Goal: Complete application form

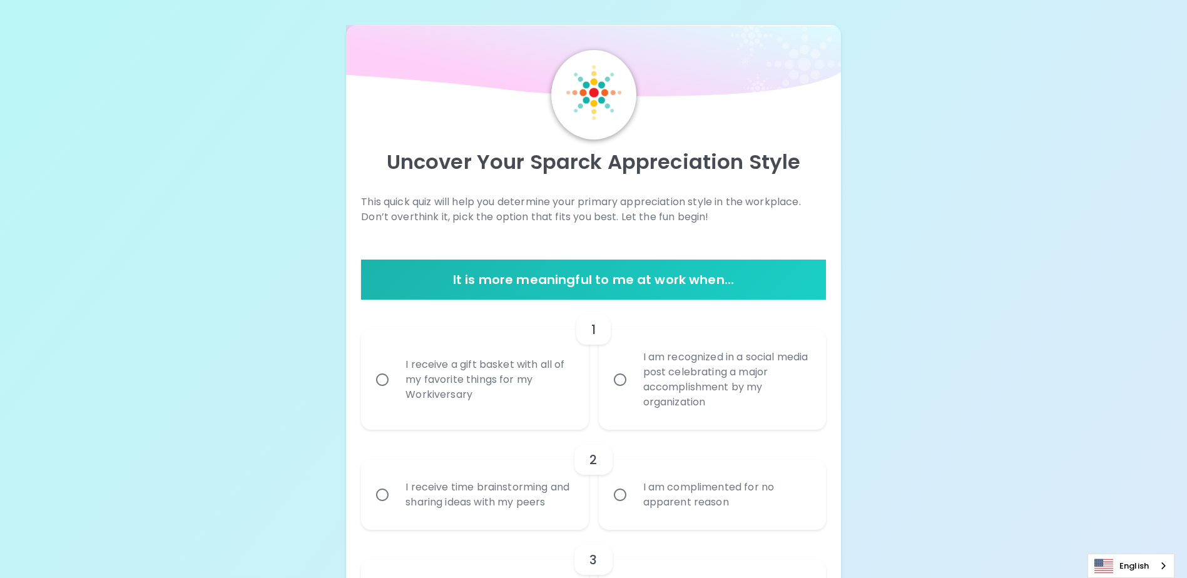
scroll to position [86, 0]
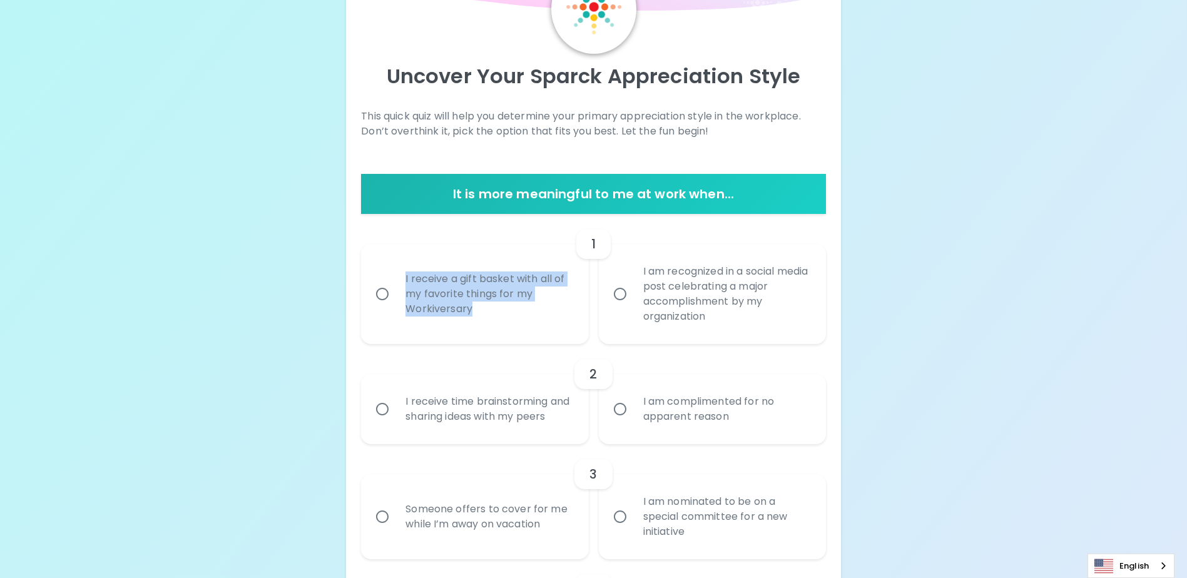
click at [547, 327] on div "I receive a gift basket with all of my favorite things for my Workiversary" at bounding box center [489, 294] width 186 height 75
click at [396, 307] on input "I receive a gift basket with all of my favorite things for my Workiversary" at bounding box center [382, 294] width 26 height 26
radio input "true"
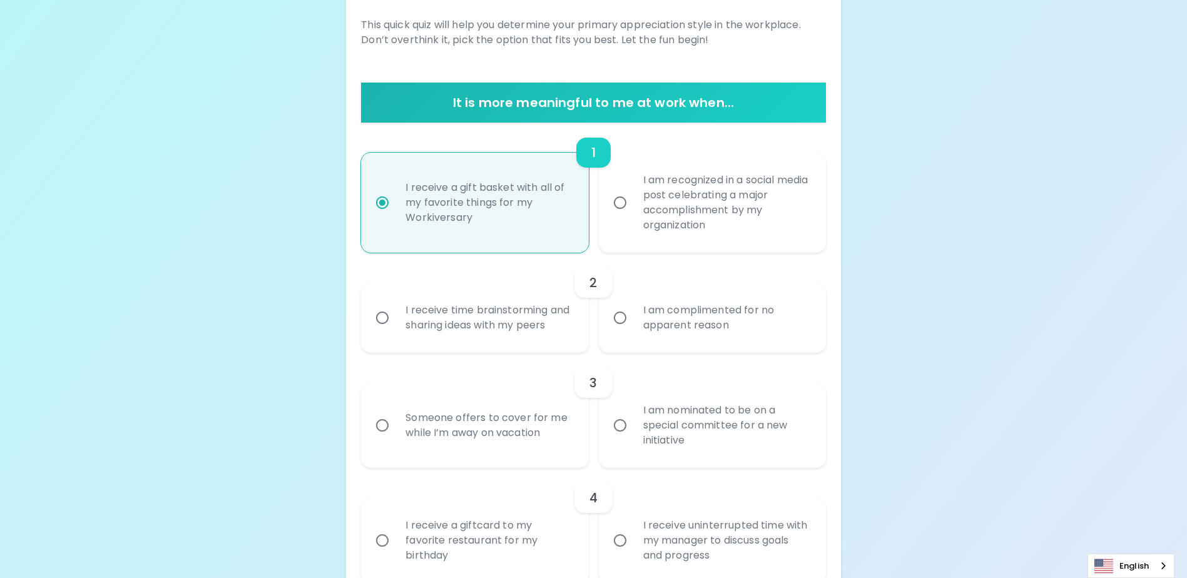
scroll to position [186, 0]
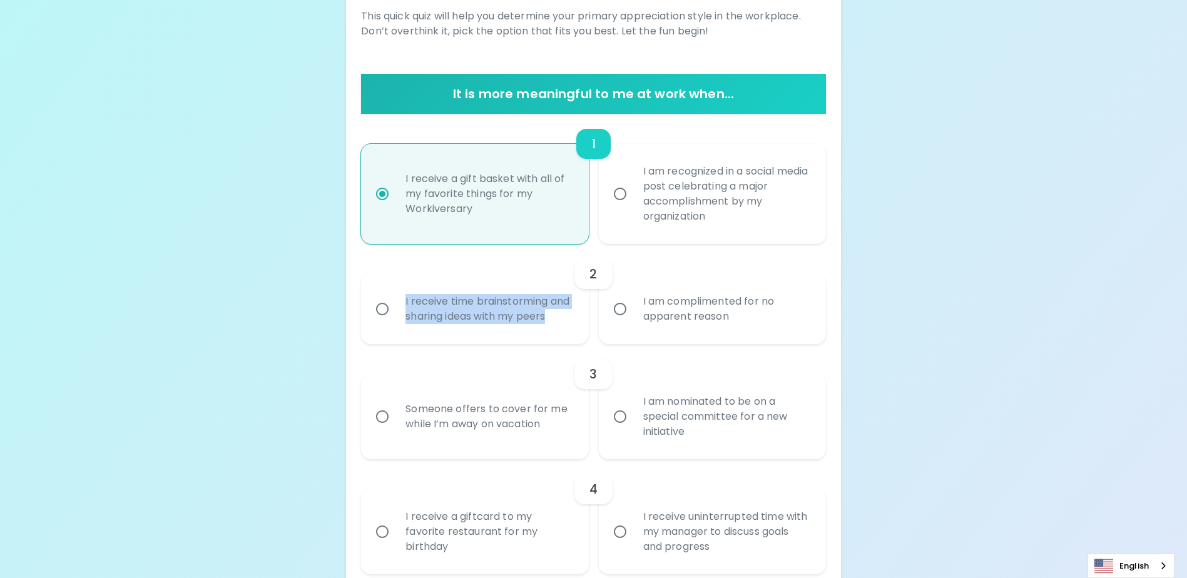
drag, startPoint x: 439, startPoint y: 337, endPoint x: 400, endPoint y: 299, distance: 55.3
click at [400, 299] on div "I receive time brainstorming and sharing ideas with my peers" at bounding box center [489, 309] width 186 height 60
copy div "I receive time brainstorming and sharing ideas with my peers"
click at [384, 317] on input "I receive time brainstorming and sharing ideas with my peers" at bounding box center [382, 309] width 26 height 26
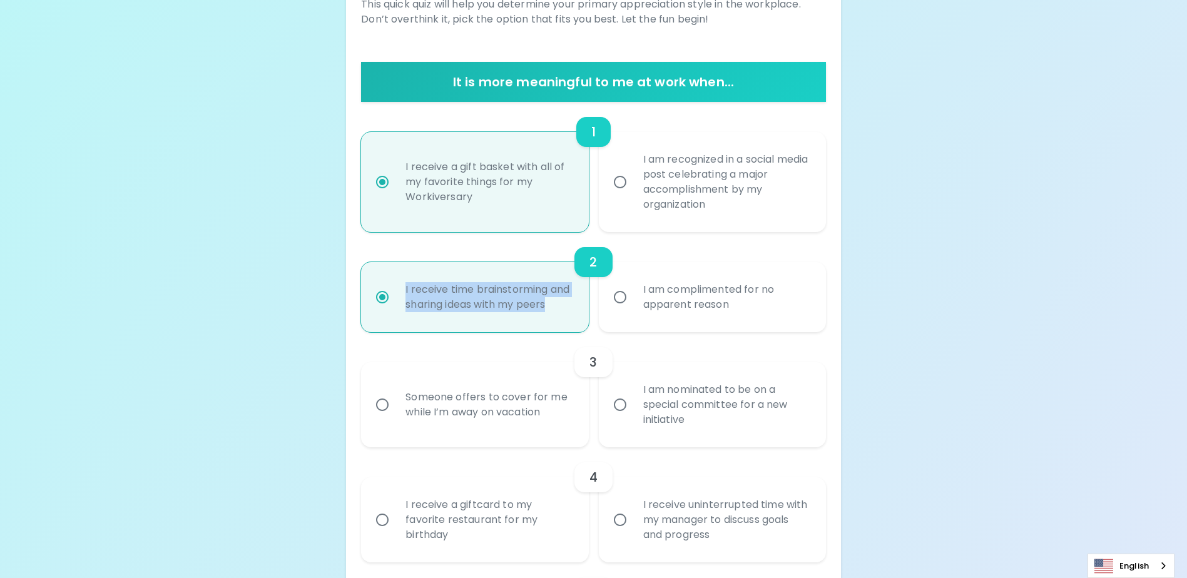
scroll to position [286, 0]
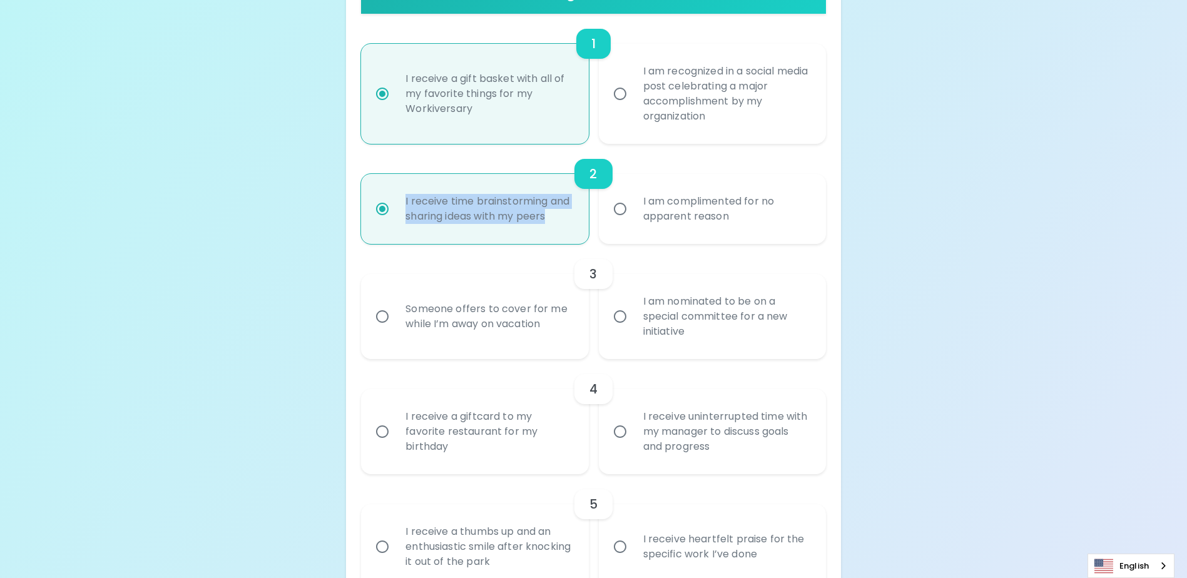
radio input "true"
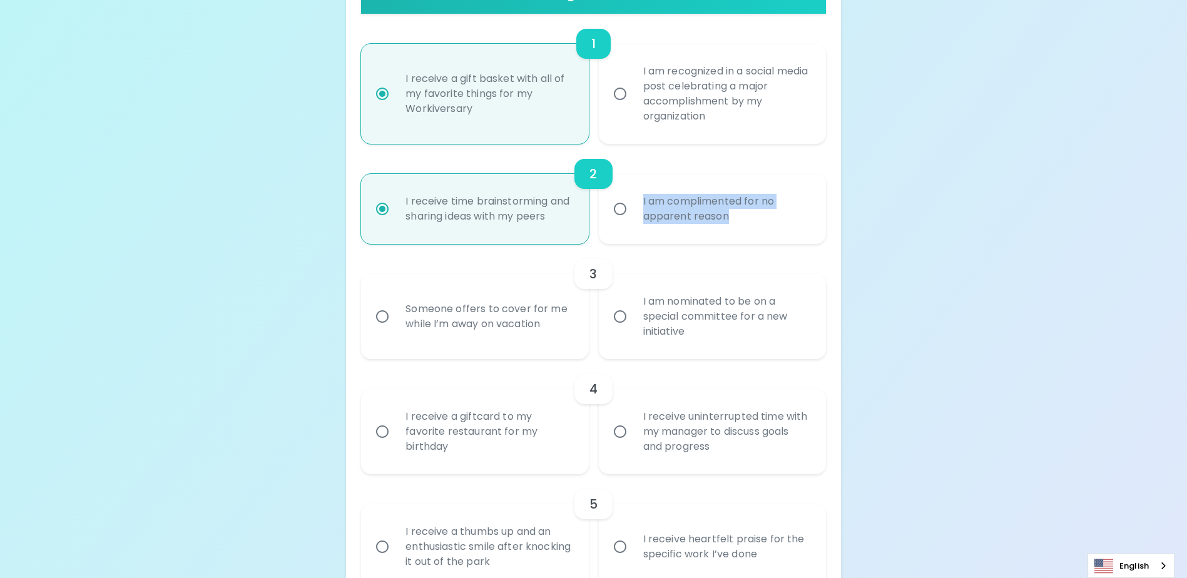
drag, startPoint x: 732, startPoint y: 223, endPoint x: 637, endPoint y: 209, distance: 96.2
click at [637, 209] on div "I am complimented for no apparent reason" at bounding box center [726, 209] width 186 height 60
copy div "I am complimented for no apparent reason"
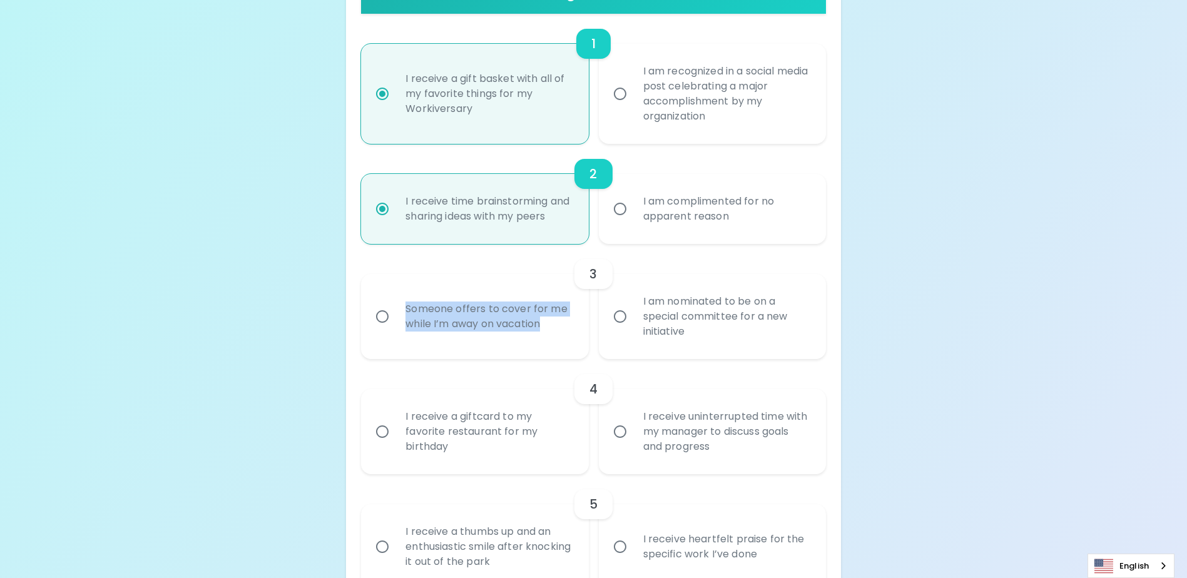
drag, startPoint x: 548, startPoint y: 341, endPoint x: 402, endPoint y: 327, distance: 145.9
click at [402, 327] on div "Someone offers to cover for me while I’m away on vacation" at bounding box center [489, 317] width 186 height 60
copy div "Someone offers to cover for me while I’m away on vacation"
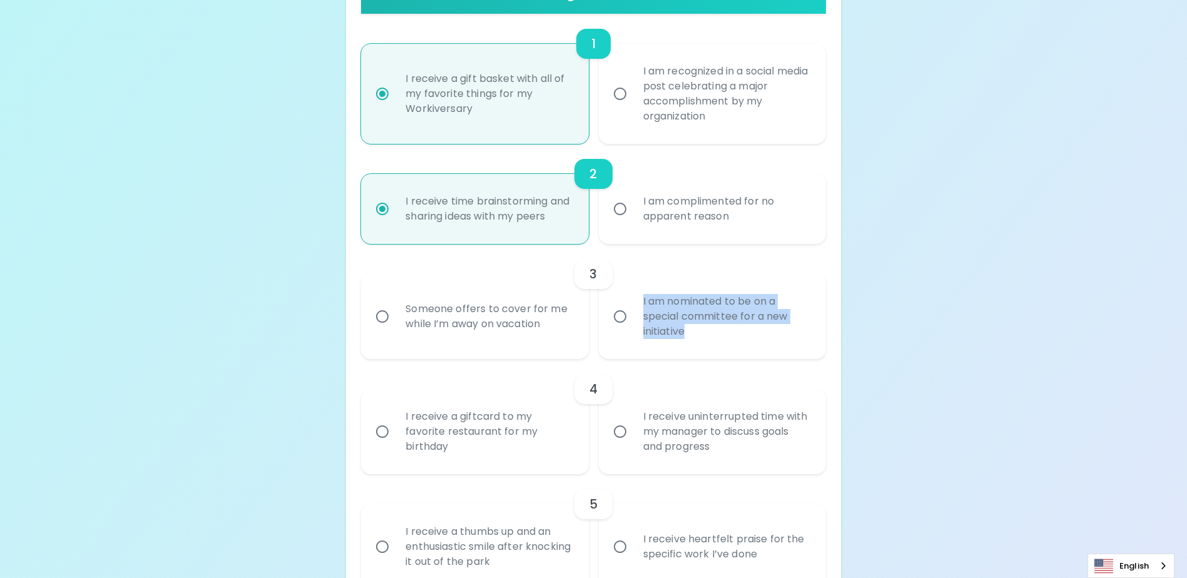
drag, startPoint x: 696, startPoint y: 348, endPoint x: 629, endPoint y: 320, distance: 72.4
click at [629, 320] on label "I am nominated to be on a special committee for a new initiative" at bounding box center [705, 316] width 227 height 85
copy div "I am nominated to be on a special committee for a new initiative"
click at [474, 347] on div "Someone offers to cover for me while I’m away on vacation" at bounding box center [489, 317] width 186 height 60
click at [396, 330] on input "Someone offers to cover for me while I’m away on vacation" at bounding box center [382, 317] width 26 height 26
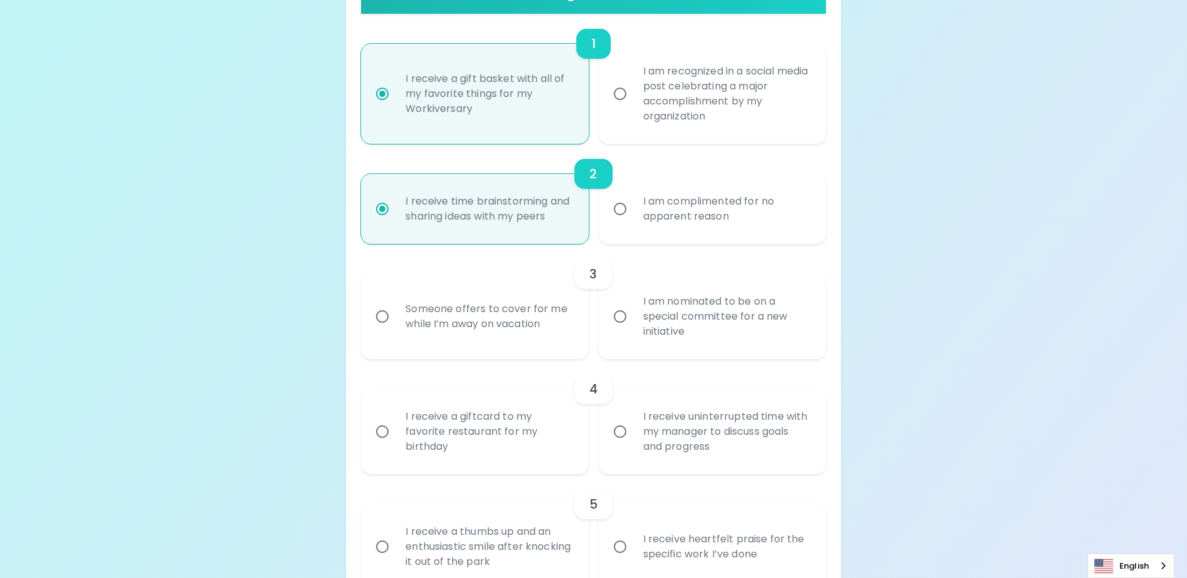
radio input "false"
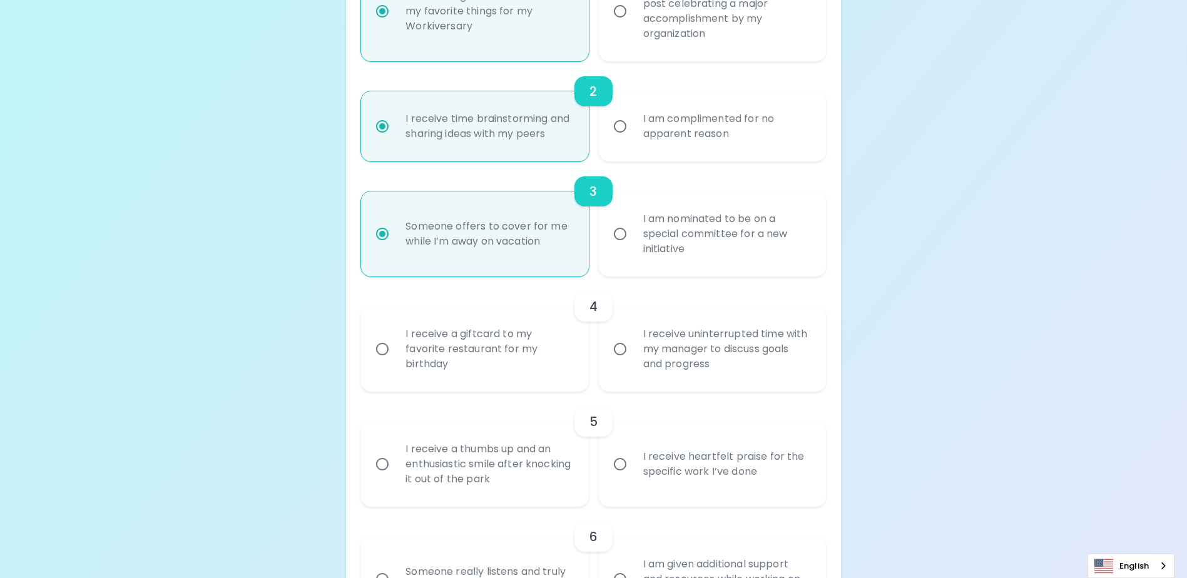
scroll to position [386, 0]
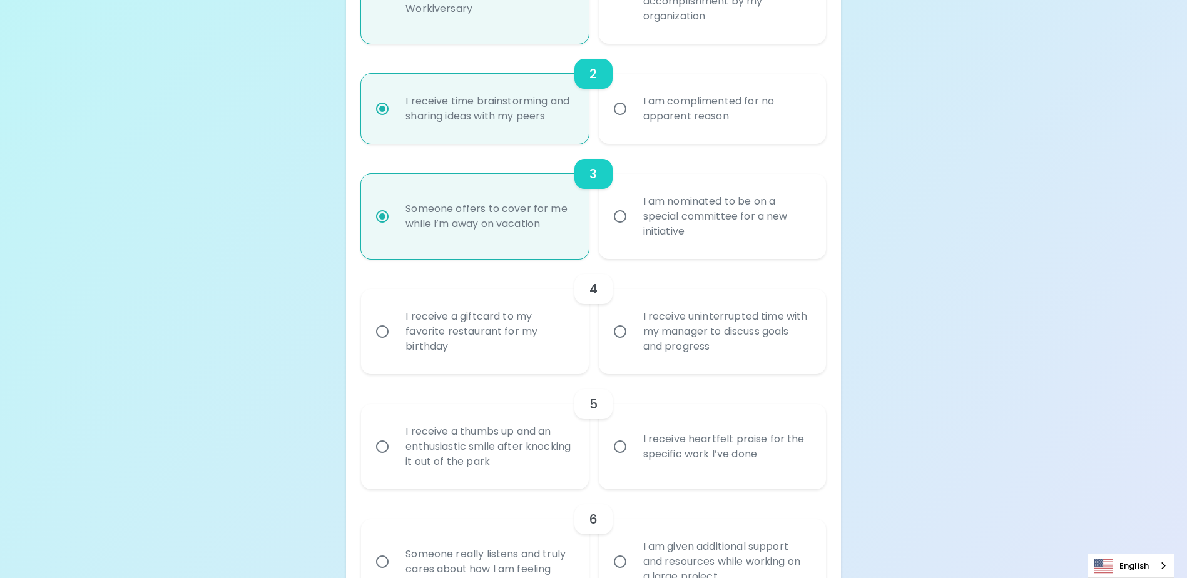
radio input "true"
click at [650, 227] on div "I am nominated to be on a special committee for a new initiative" at bounding box center [726, 216] width 186 height 75
click at [633, 227] on input "I am nominated to be on a special committee for a new initiative" at bounding box center [620, 216] width 26 height 26
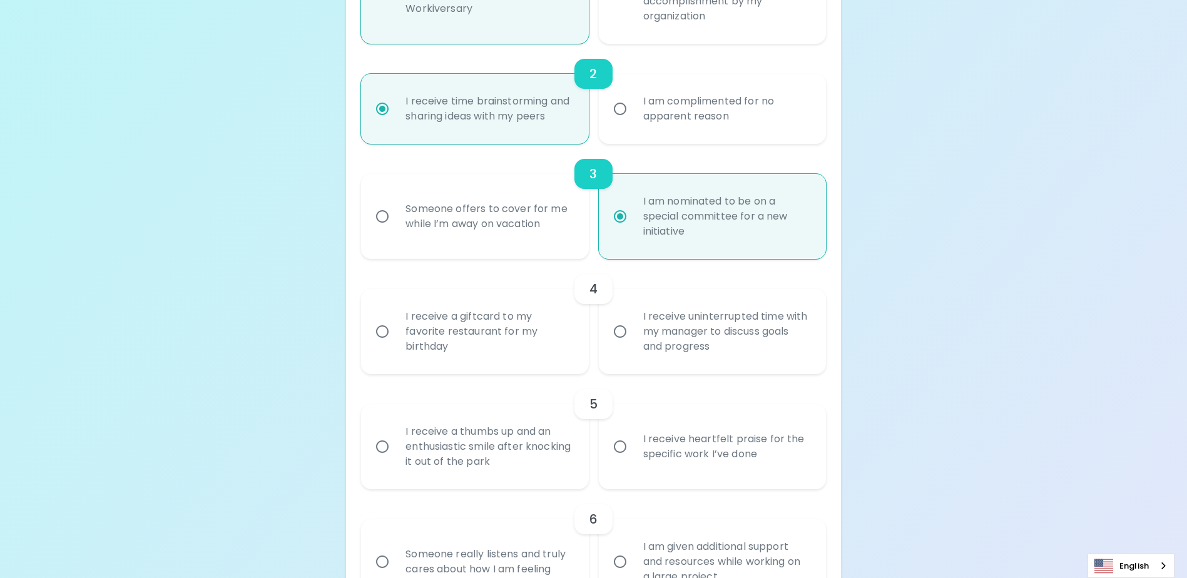
radio input "false"
radio input "true"
click at [474, 232] on div "Someone offers to cover for me while I’m away on vacation" at bounding box center [489, 217] width 186 height 60
click at [396, 230] on input "Someone offers to cover for me while I’m away on vacation" at bounding box center [382, 216] width 26 height 26
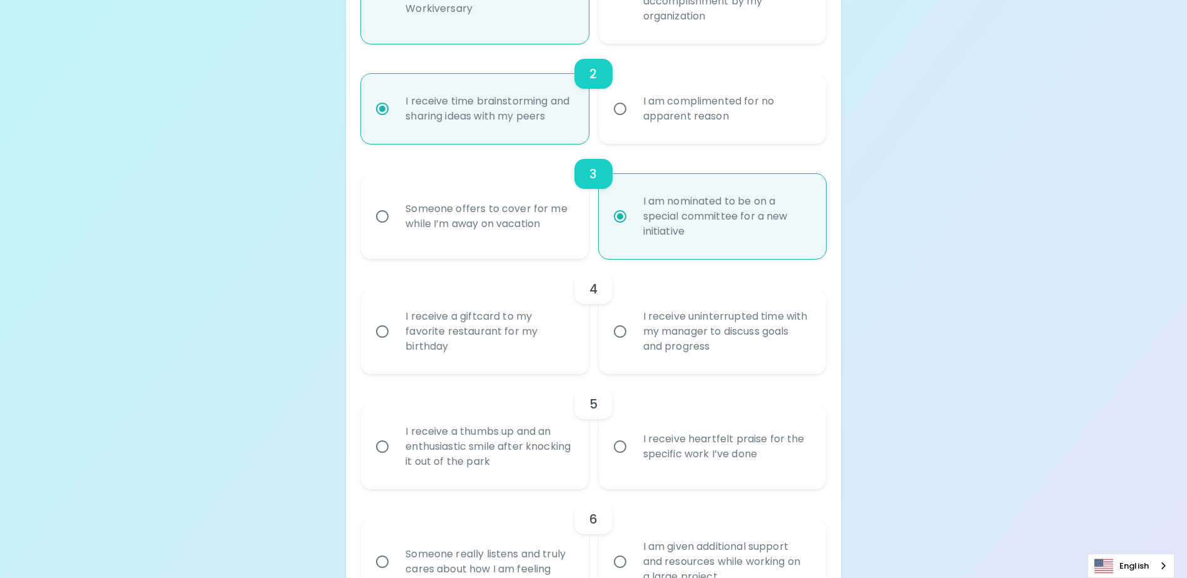
radio input "false"
radio input "true"
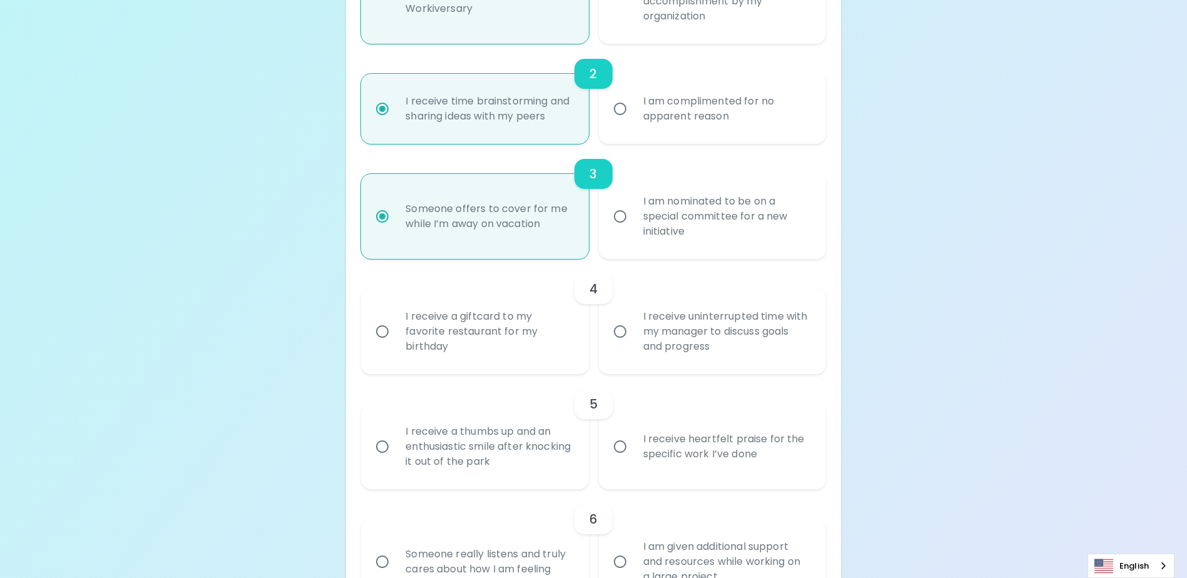
radio input "true"
drag, startPoint x: 464, startPoint y: 363, endPoint x: 399, endPoint y: 330, distance: 72.2
click at [399, 330] on div "I receive a giftcard to my favorite restaurant for my birthday" at bounding box center [489, 331] width 186 height 75
copy div "I receive a giftcard to my favorite restaurant for my birthday"
drag, startPoint x: 712, startPoint y: 361, endPoint x: 583, endPoint y: 323, distance: 134.3
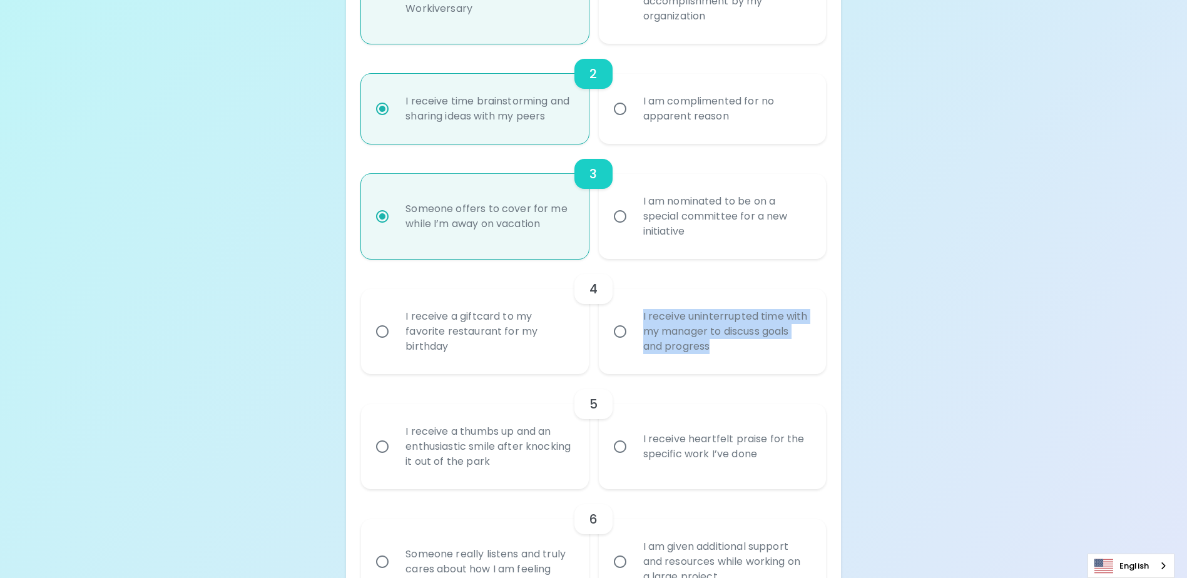
click at [583, 323] on div "I receive a giftcard to my favorite restaurant for my birthday I receive uninte…" at bounding box center [588, 326] width 474 height 95
copy div "I receive uninterrupted time with my manager to discuss goals and progress"
click at [622, 345] on input "I receive uninterrupted time with my manager to discuss goals and progress" at bounding box center [620, 332] width 26 height 26
radio input "false"
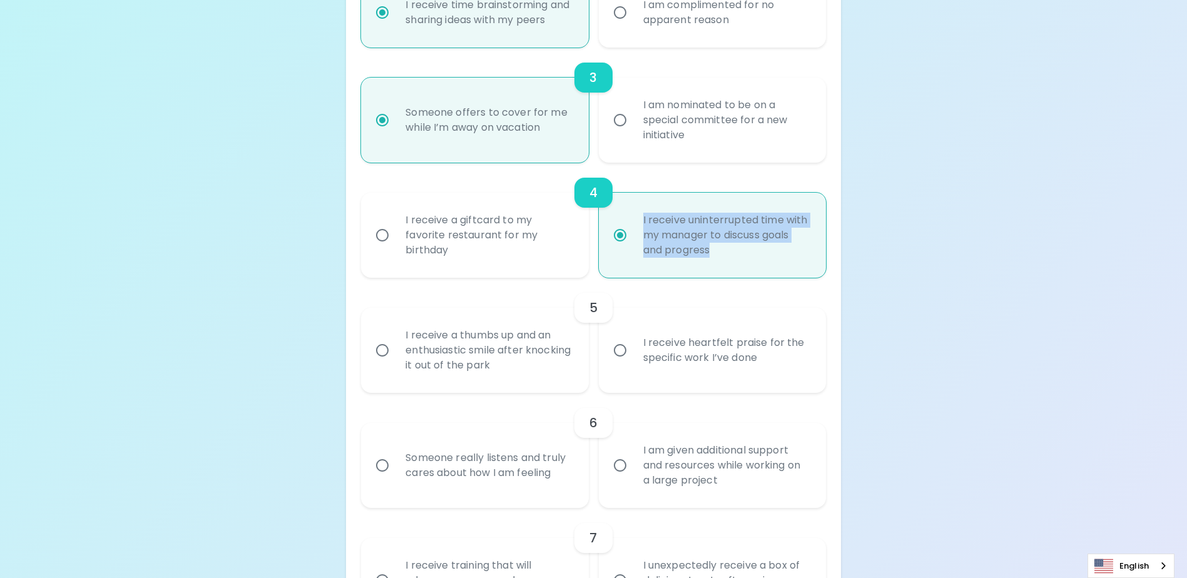
scroll to position [486, 0]
radio input "true"
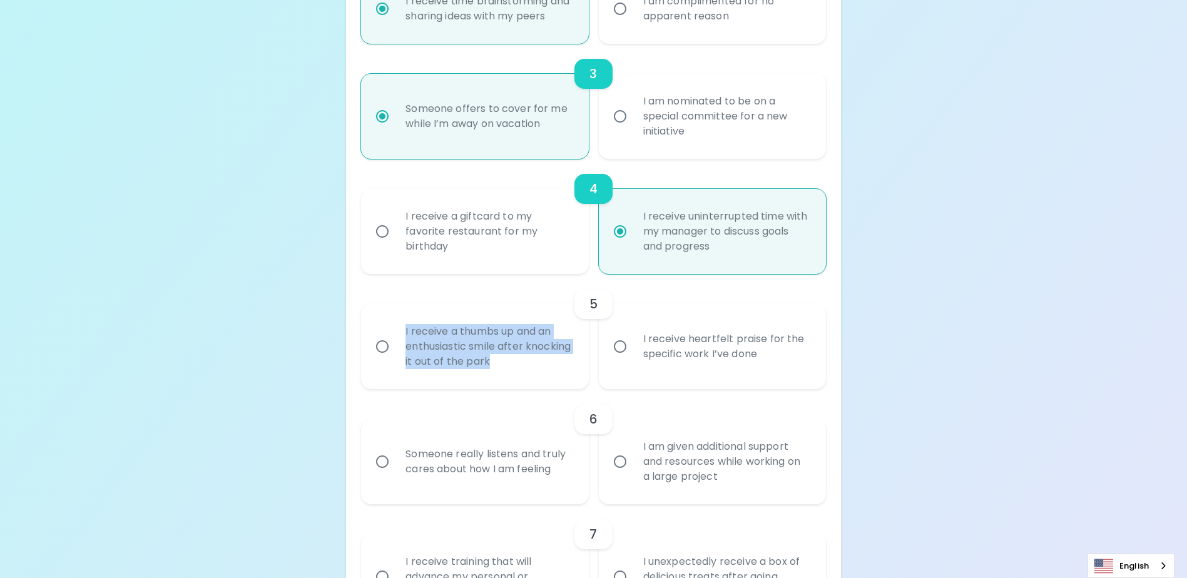
drag, startPoint x: 553, startPoint y: 384, endPoint x: 393, endPoint y: 356, distance: 162.1
click at [393, 356] on label "I receive a thumbs up and an enthusiastic smile after knocking it out of the pa…" at bounding box center [467, 346] width 227 height 85
copy div "I receive a thumbs up and an enthusiastic smile after knocking it out of the pa…"
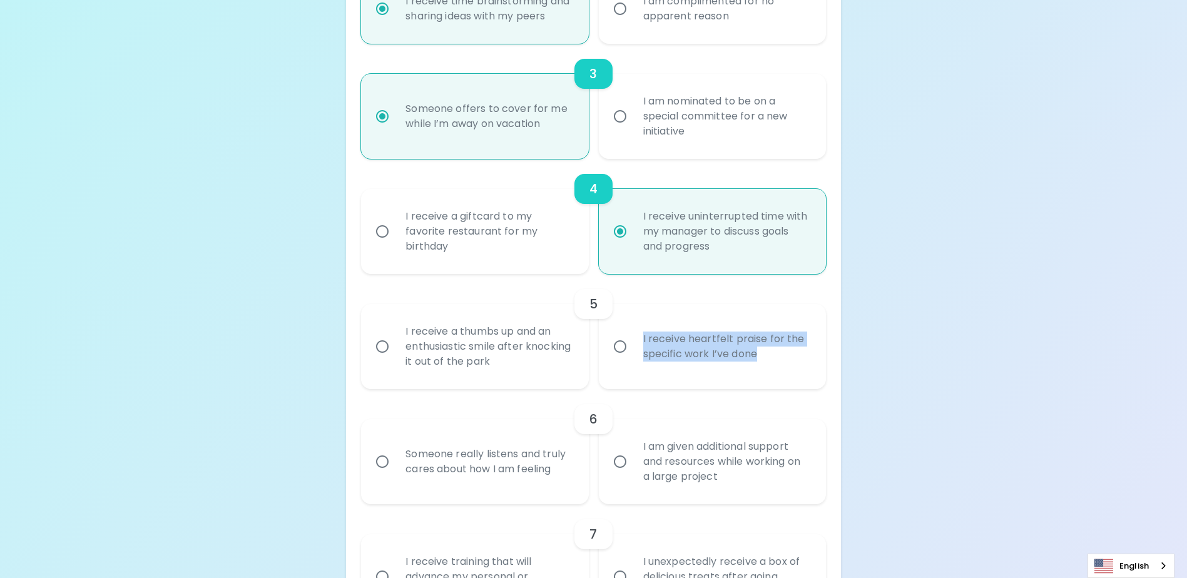
drag, startPoint x: 640, startPoint y: 348, endPoint x: 783, endPoint y: 382, distance: 147.3
click at [783, 377] on div "I receive heartfelt praise for the specific work I’ve done" at bounding box center [726, 347] width 186 height 60
copy div "I receive heartfelt praise for the specific work I’ve done"
click at [396, 359] on div "I receive a thumbs up and an enthusiastic smile after knocking it out of the pa…" at bounding box center [489, 346] width 186 height 75
click at [396, 359] on input "I receive a thumbs up and an enthusiastic smile after knocking it out of the pa…" at bounding box center [382, 347] width 26 height 26
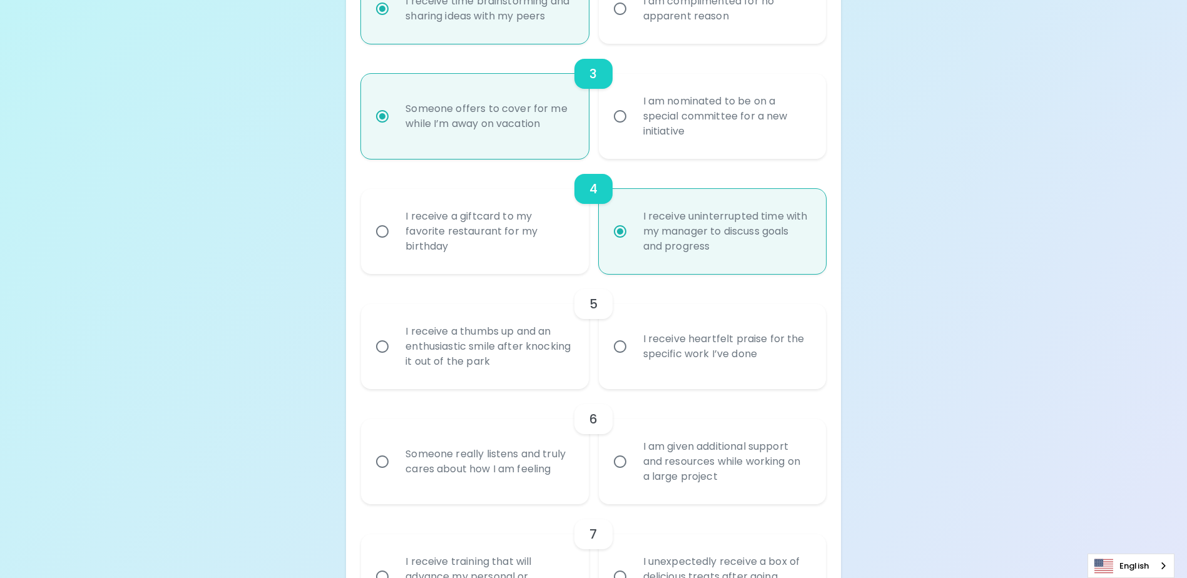
radio input "false"
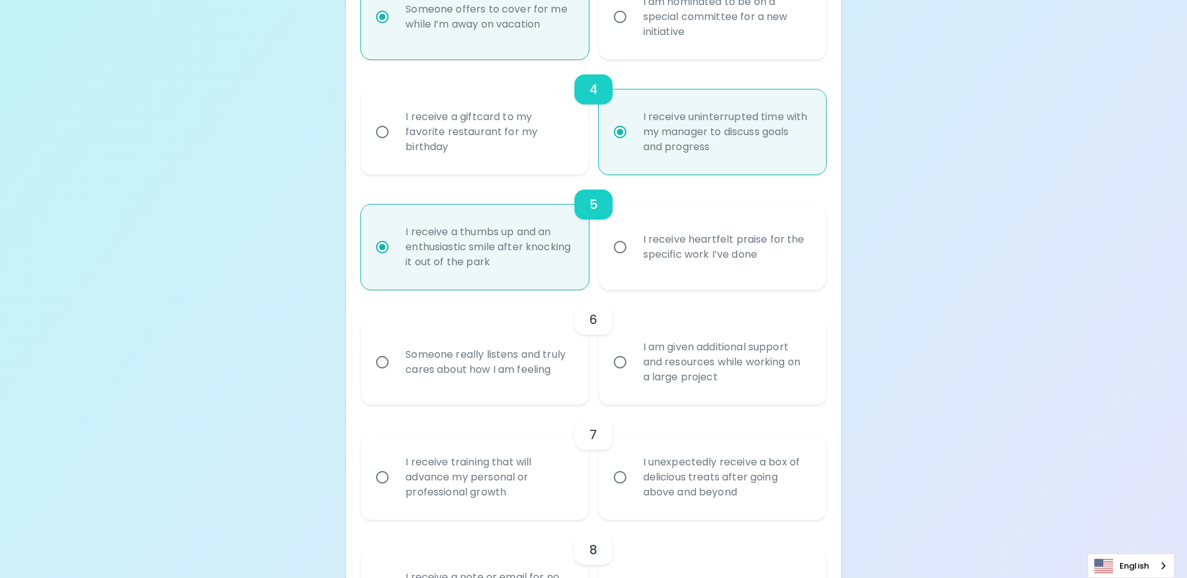
scroll to position [586, 0]
radio input "true"
drag, startPoint x: 558, startPoint y: 386, endPoint x: 409, endPoint y: 366, distance: 150.4
click at [409, 366] on div "Someone really listens and truly cares about how I am feeling" at bounding box center [489, 362] width 186 height 60
copy div "Someone really listens and truly cares about how I am feeling"
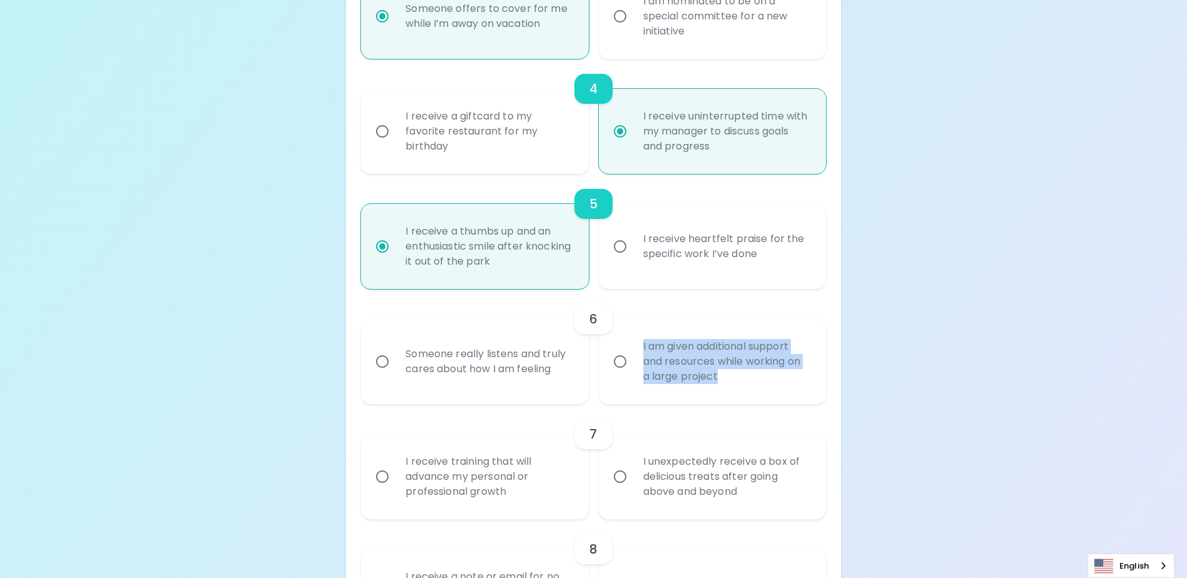
drag, startPoint x: 638, startPoint y: 350, endPoint x: 749, endPoint y: 392, distance: 117.9
click at [749, 392] on div "I am given additional support and resources while working on a large project" at bounding box center [726, 361] width 186 height 75
copy div "I am given additional support and resources while working on a large project"
click at [514, 373] on div "Someone really listens and truly cares about how I am feeling" at bounding box center [489, 362] width 186 height 60
click at [396, 373] on input "Someone really listens and truly cares about how I am feeling" at bounding box center [382, 362] width 26 height 26
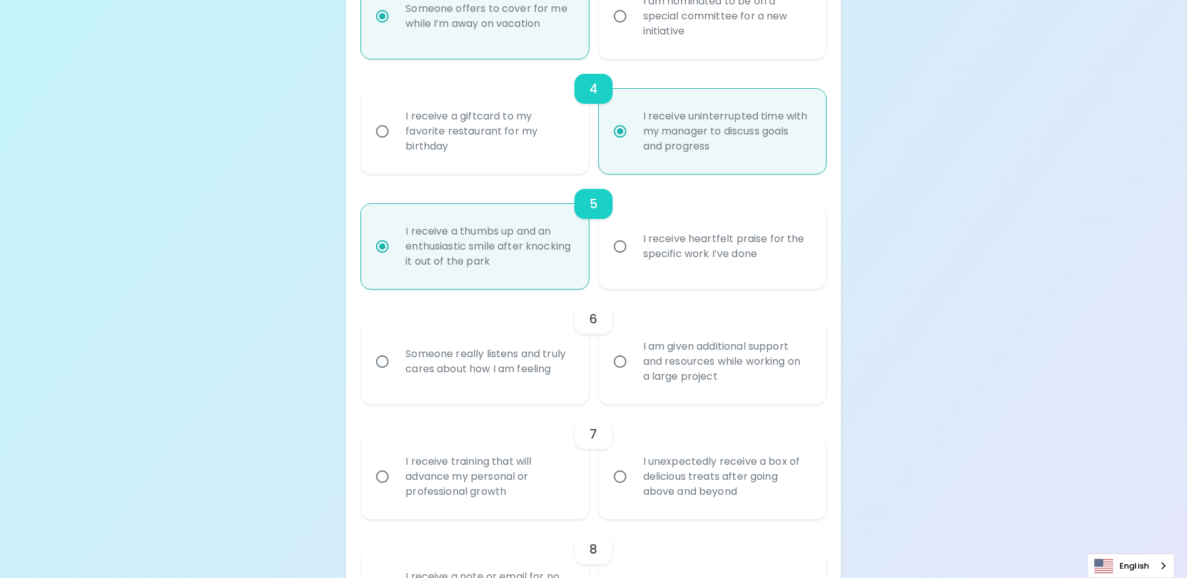
radio input "false"
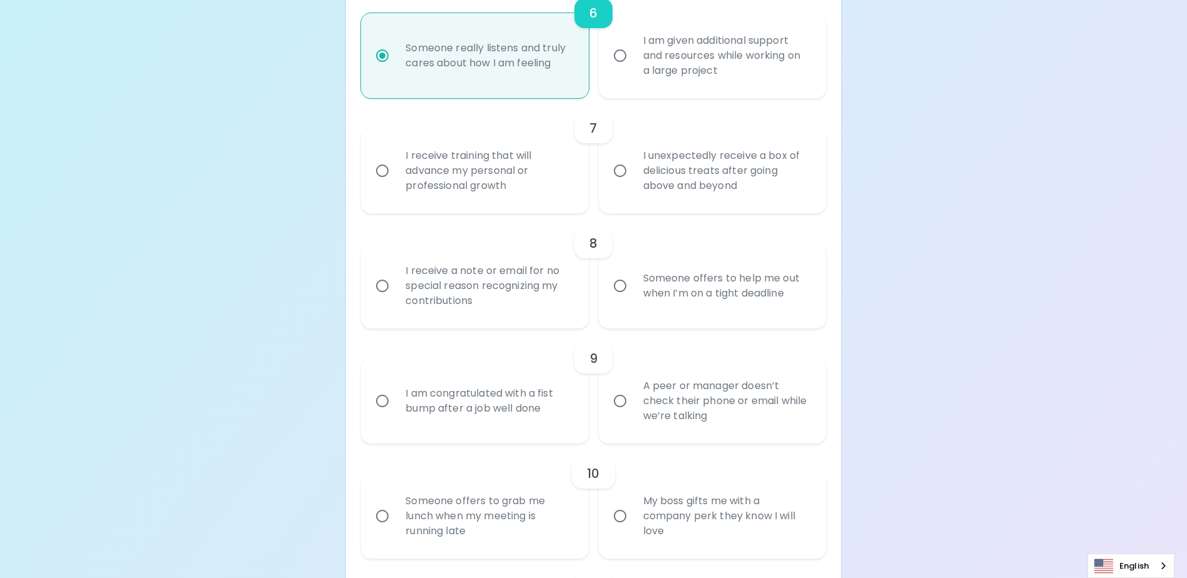
scroll to position [904, 0]
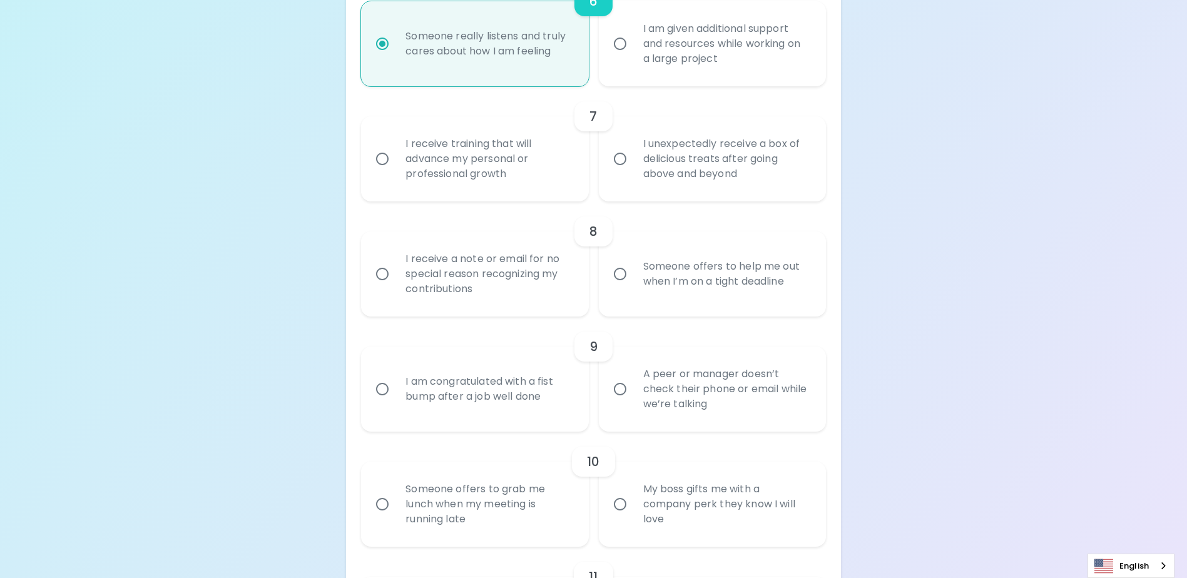
radio input "true"
drag, startPoint x: 516, startPoint y: 189, endPoint x: 396, endPoint y: 154, distance: 125.2
click at [396, 154] on div "I receive training that will advance my personal or professional growth" at bounding box center [489, 158] width 186 height 75
drag, startPoint x: 644, startPoint y: 155, endPoint x: 762, endPoint y: 197, distance: 124.9
click at [762, 197] on div "I unexpectedly receive a box of delicious treats after going above and beyond" at bounding box center [726, 158] width 186 height 75
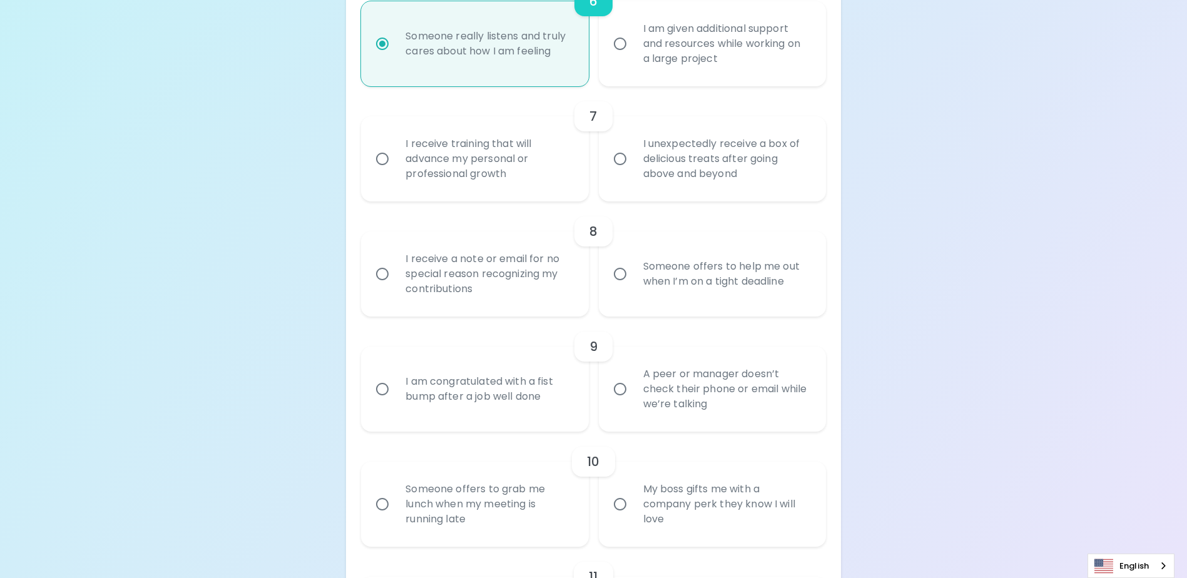
click at [443, 163] on div "I receive training that will advance my personal or professional growth" at bounding box center [489, 158] width 186 height 75
click at [396, 163] on input "I receive training that will advance my personal or professional growth" at bounding box center [382, 159] width 26 height 26
radio input "false"
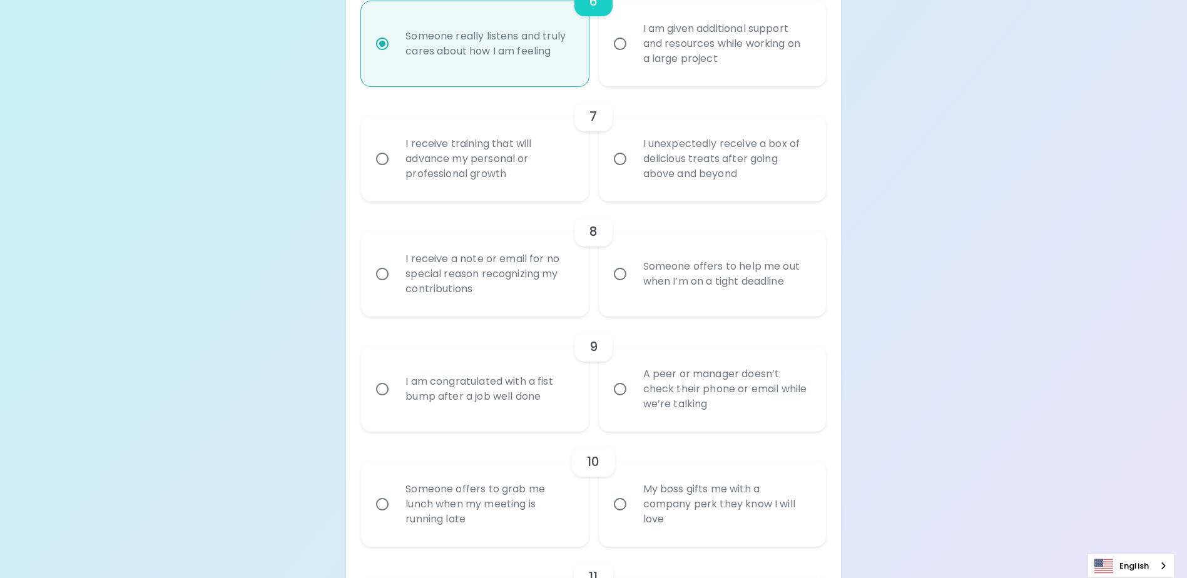
radio input "false"
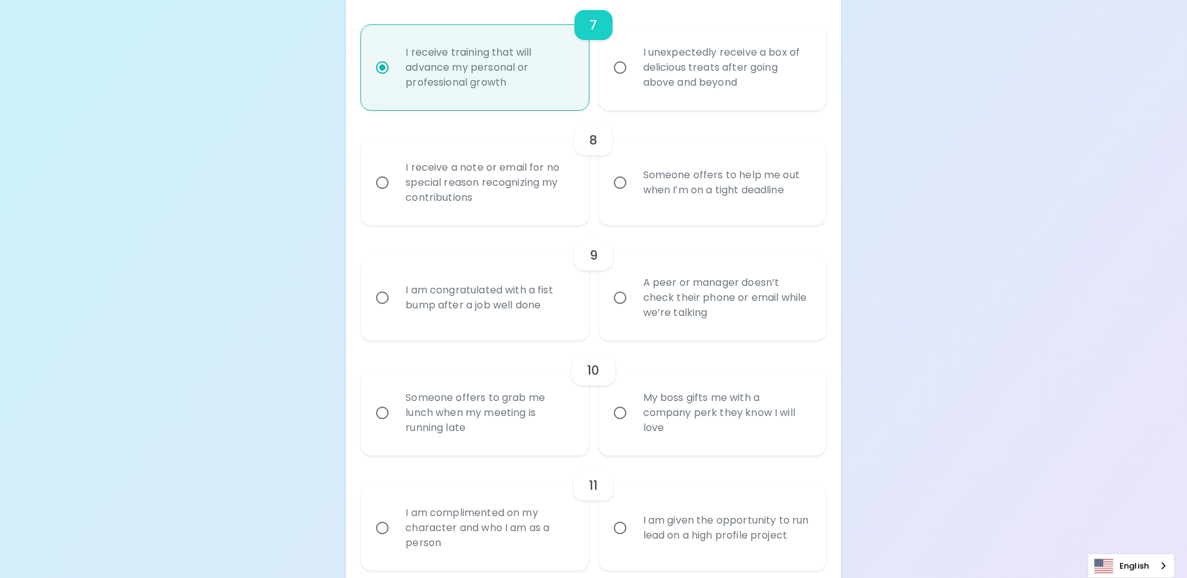
scroll to position [1005, 0]
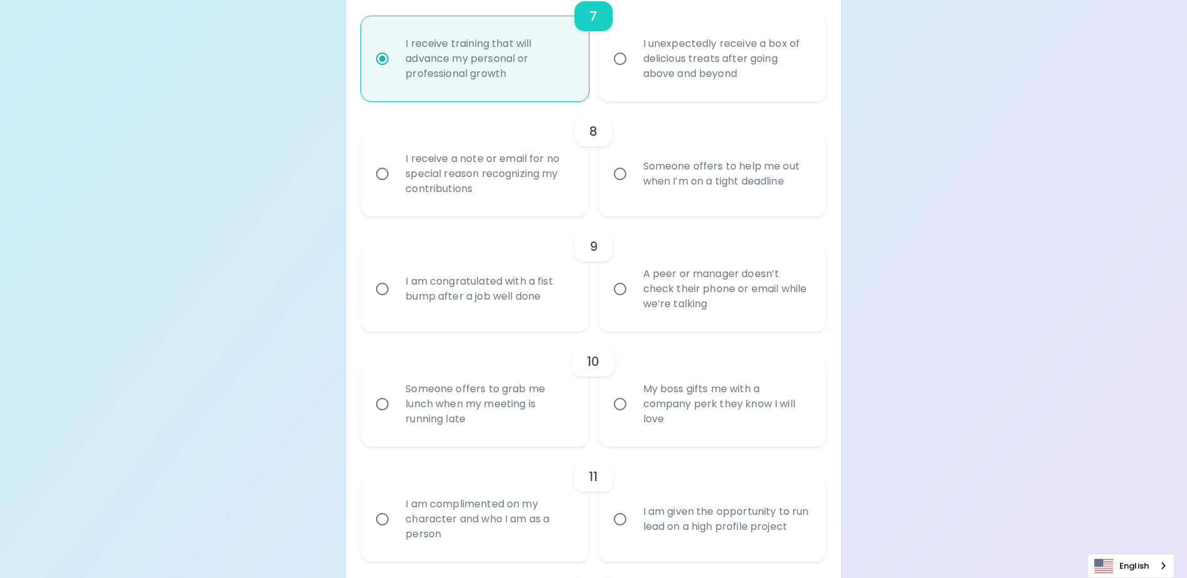
radio input "true"
drag, startPoint x: 496, startPoint y: 213, endPoint x: 401, endPoint y: 171, distance: 104.0
click at [401, 171] on div "I receive a note or email for no special reason recognizing my contributions" at bounding box center [489, 173] width 186 height 75
drag, startPoint x: 637, startPoint y: 170, endPoint x: 803, endPoint y: 200, distance: 168.6
click at [803, 200] on div "Someone offers to help me out when I’m on a tight deadline" at bounding box center [726, 174] width 186 height 60
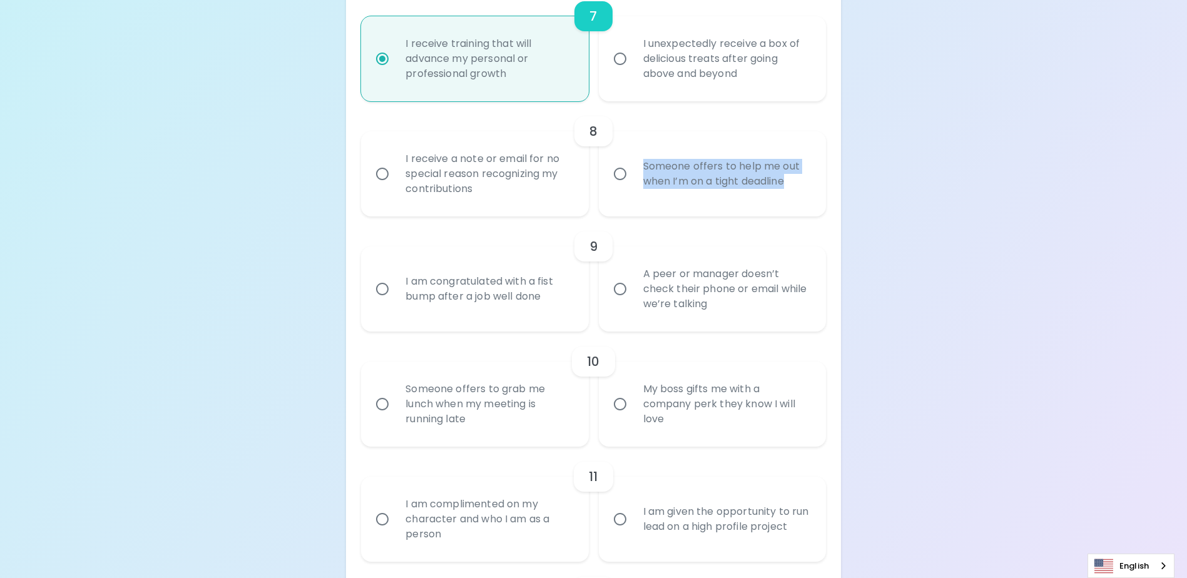
click at [615, 187] on input "Someone offers to help me out when I’m on a tight deadline" at bounding box center [620, 174] width 26 height 26
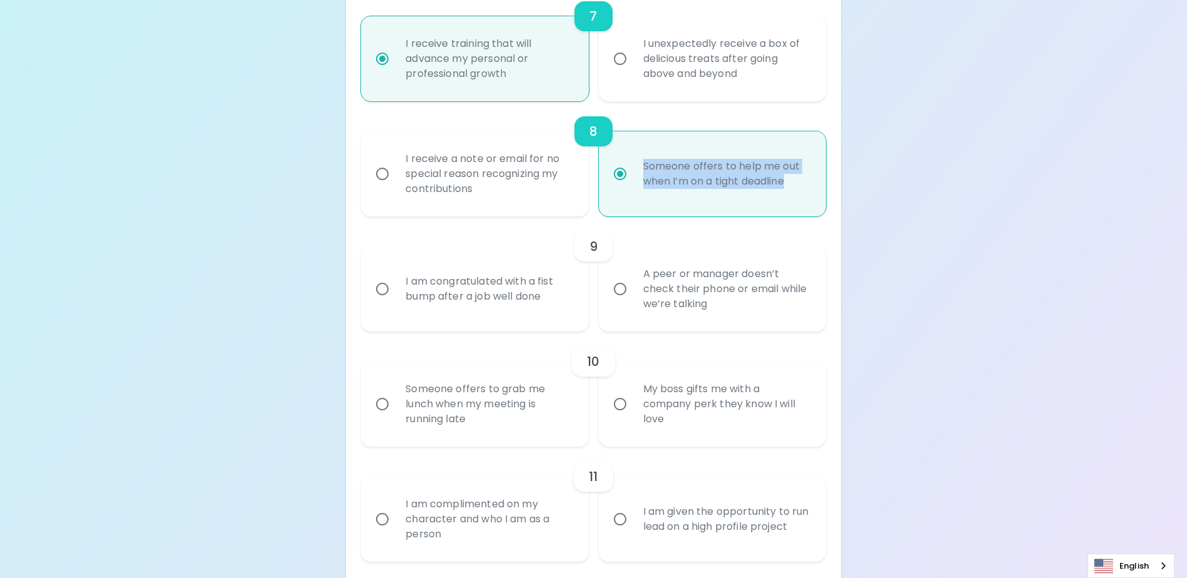
radio input "false"
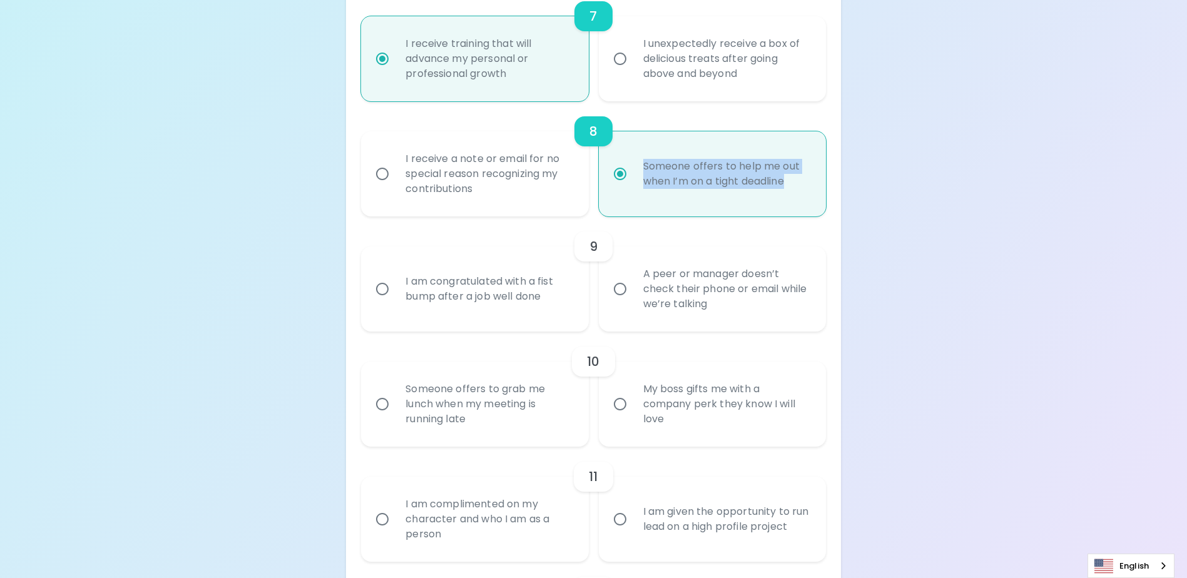
radio input "false"
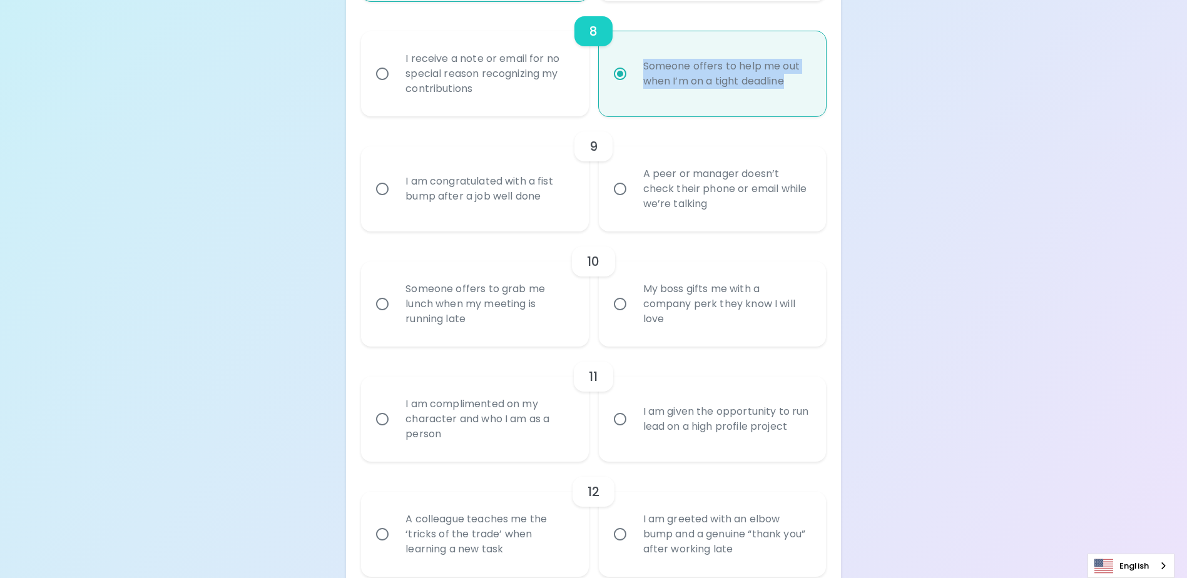
scroll to position [1102, 0]
radio input "true"
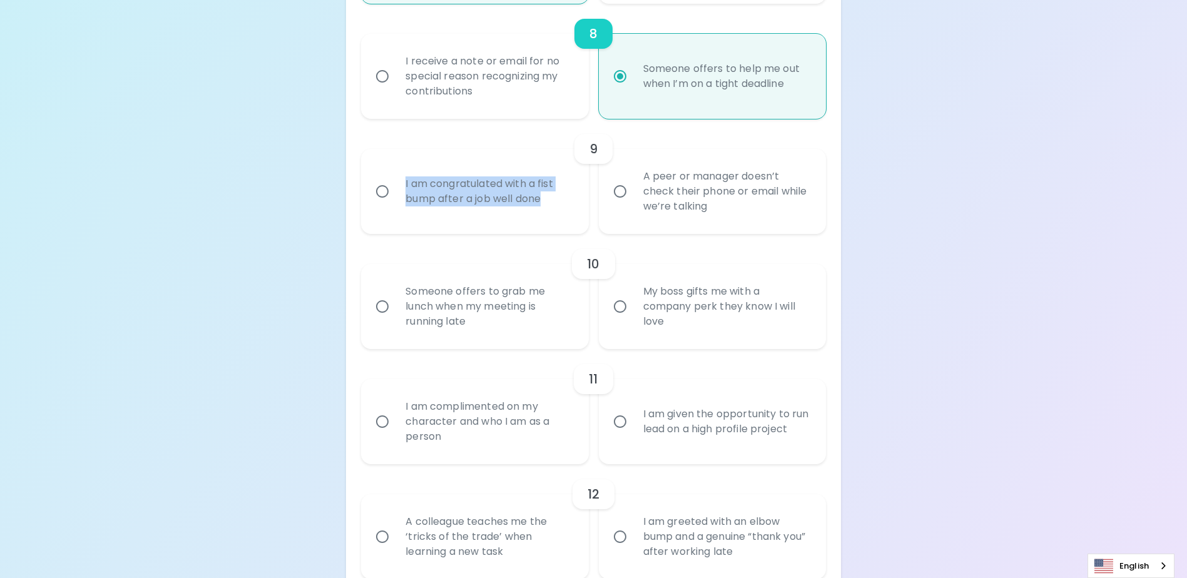
drag, startPoint x: 508, startPoint y: 213, endPoint x: 402, endPoint y: 192, distance: 107.9
click at [402, 192] on div "I am congratulated with a fist bump after a job well done" at bounding box center [489, 191] width 186 height 60
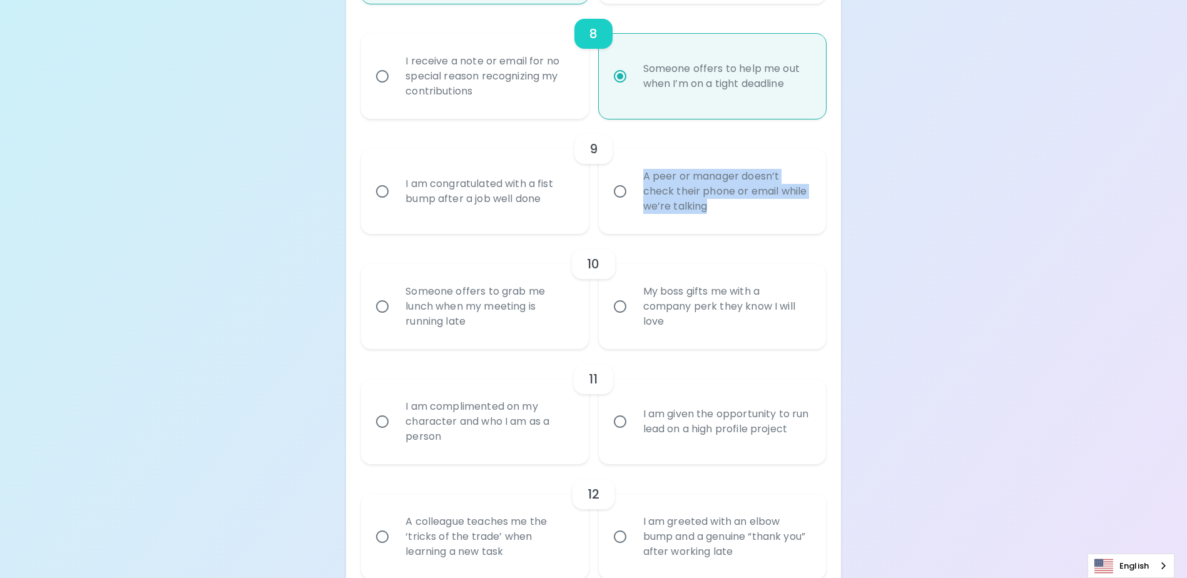
drag, startPoint x: 718, startPoint y: 227, endPoint x: 630, endPoint y: 187, distance: 96.9
click at [630, 187] on label "A peer or manager doesn’t check their phone or email while we’re talking" at bounding box center [705, 191] width 227 height 85
click at [630, 187] on input "A peer or manager doesn’t check their phone or email while we’re talking" at bounding box center [620, 191] width 26 height 26
radio input "false"
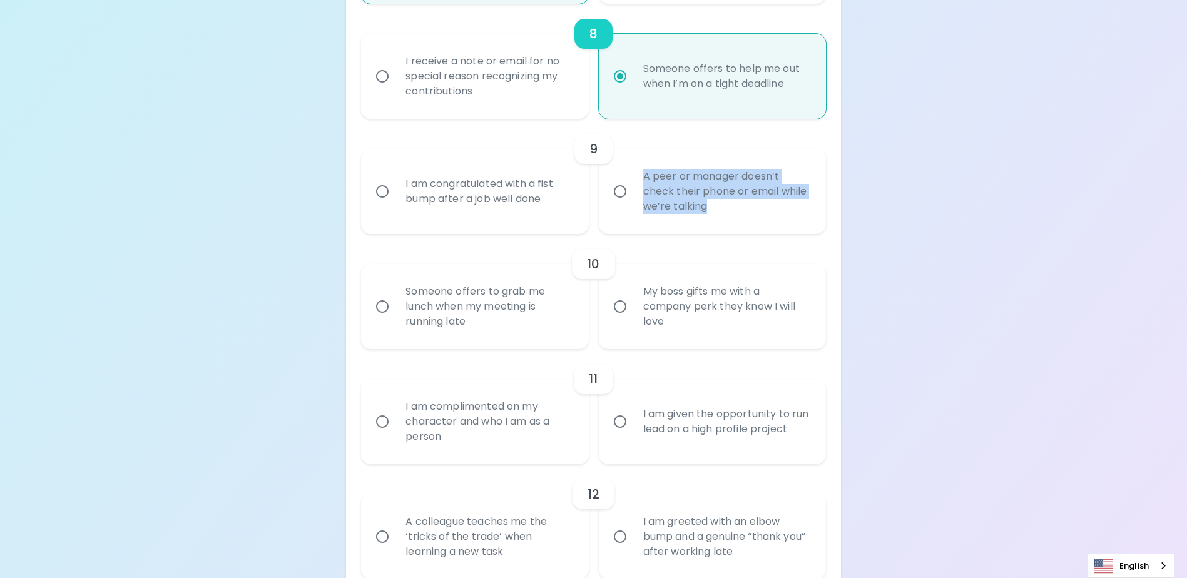
radio input "false"
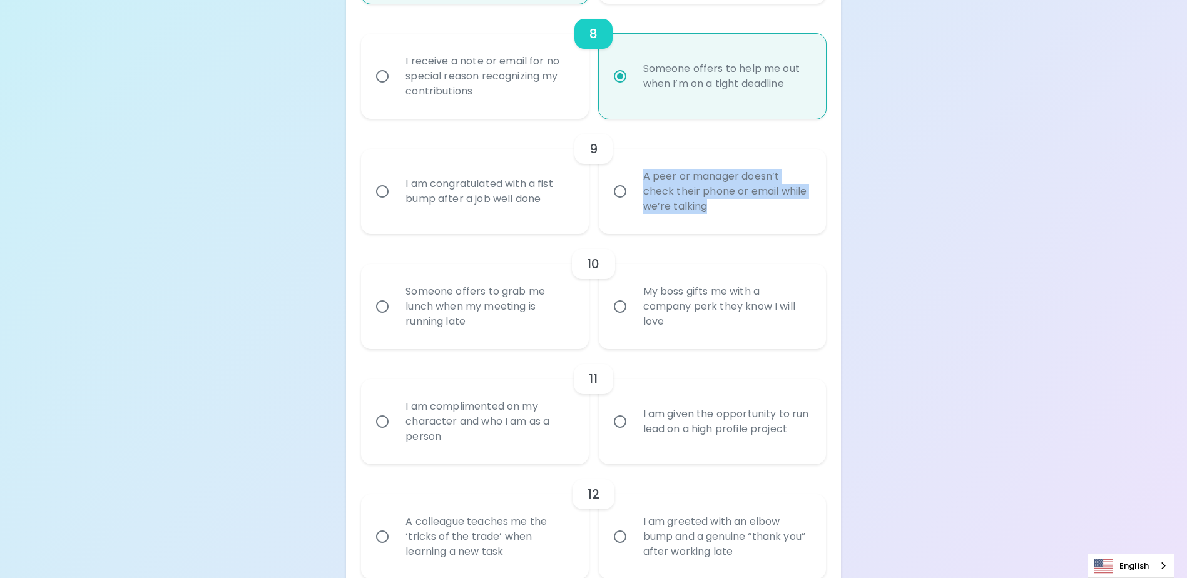
radio input "false"
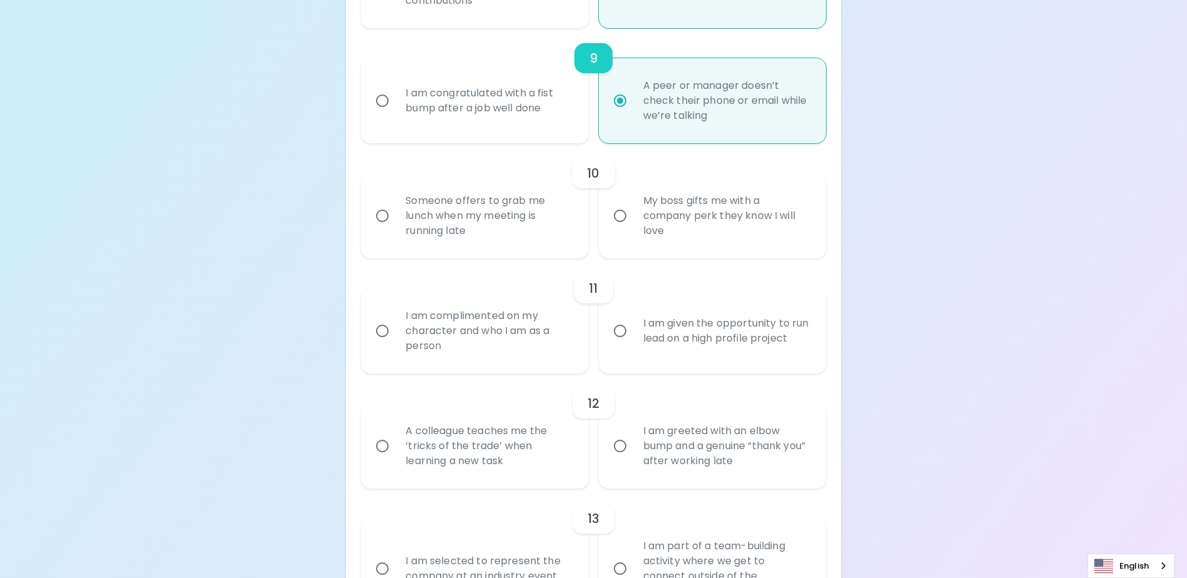
scroll to position [1202, 0]
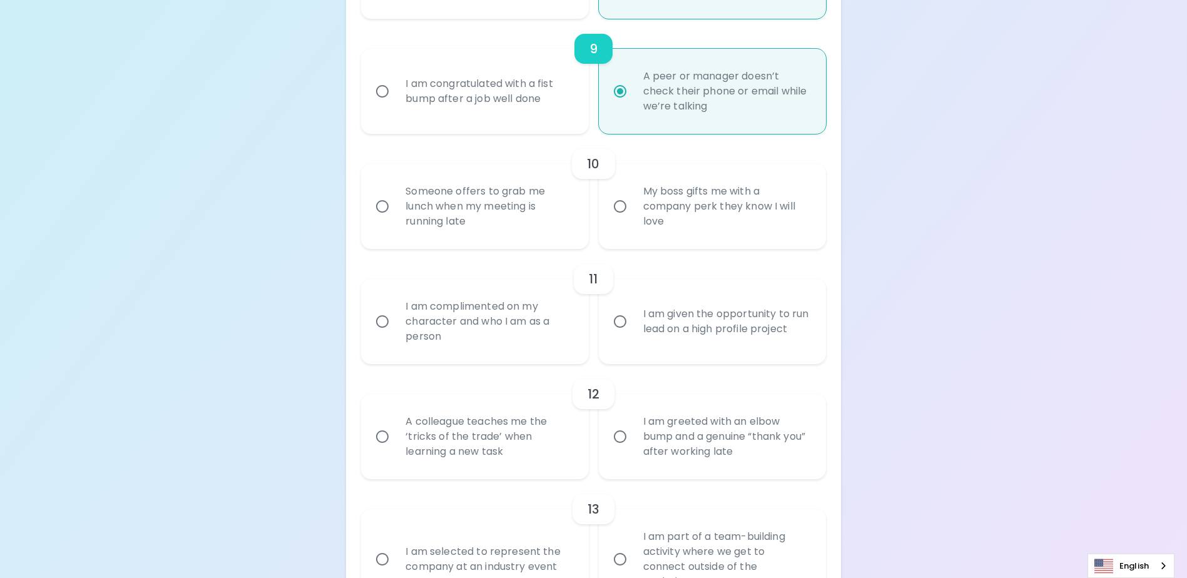
radio input "true"
drag, startPoint x: 485, startPoint y: 245, endPoint x: 397, endPoint y: 183, distance: 107.8
click at [397, 183] on div "10 Someone offers to grab me lunch when my meeting is running late My boss gift…" at bounding box center [593, 191] width 464 height 115
drag, startPoint x: 669, startPoint y: 238, endPoint x: 637, endPoint y: 206, distance: 46.0
click at [637, 206] on div "My boss gifts me with a company perk they know I will love" at bounding box center [726, 206] width 186 height 75
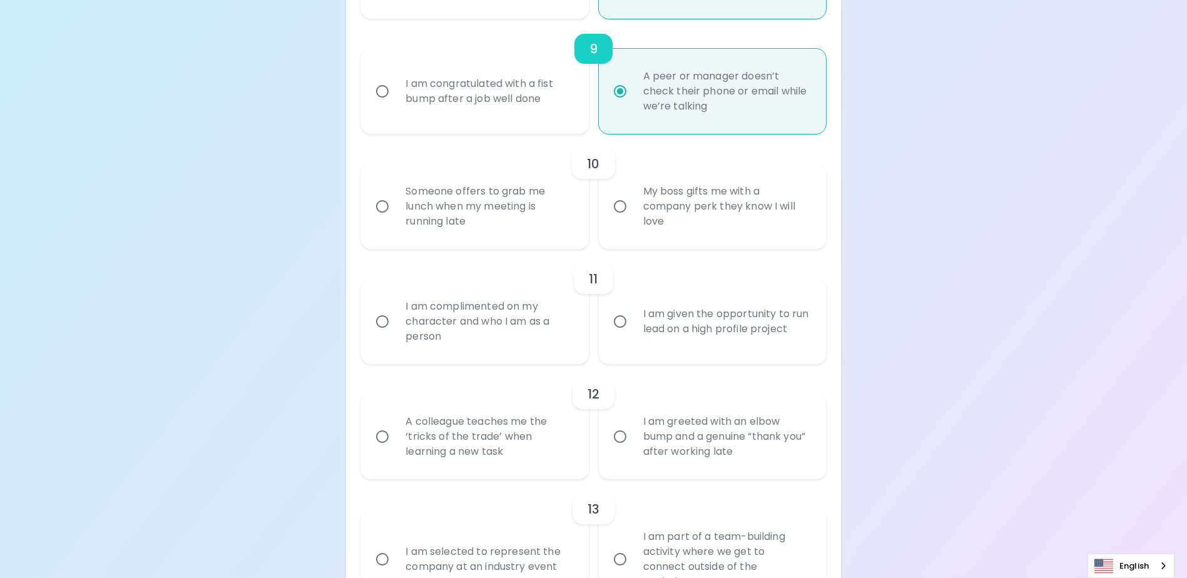
click at [437, 210] on div "Someone offers to grab me lunch when my meeting is running late" at bounding box center [489, 206] width 186 height 75
click at [396, 210] on input "Someone offers to grab me lunch when my meeting is running late" at bounding box center [382, 206] width 26 height 26
radio input "false"
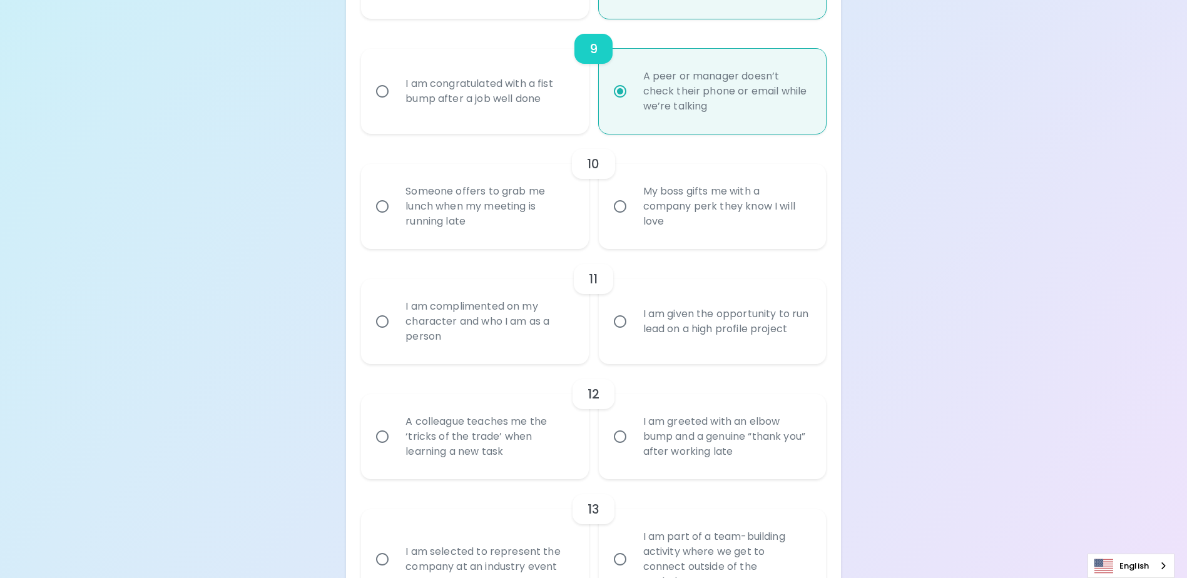
radio input "false"
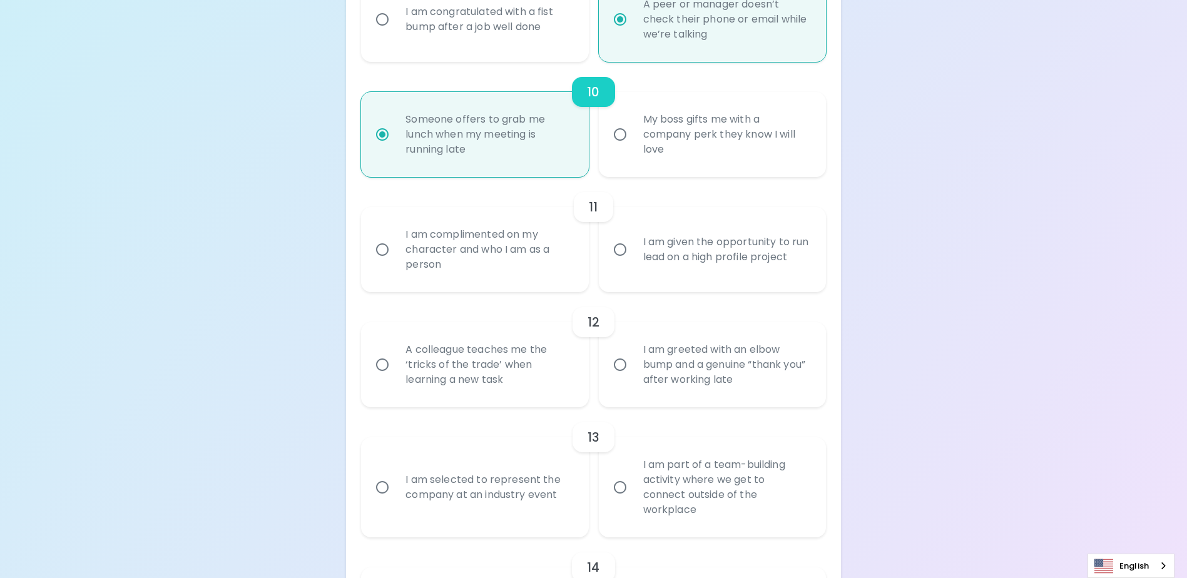
scroll to position [1302, 0]
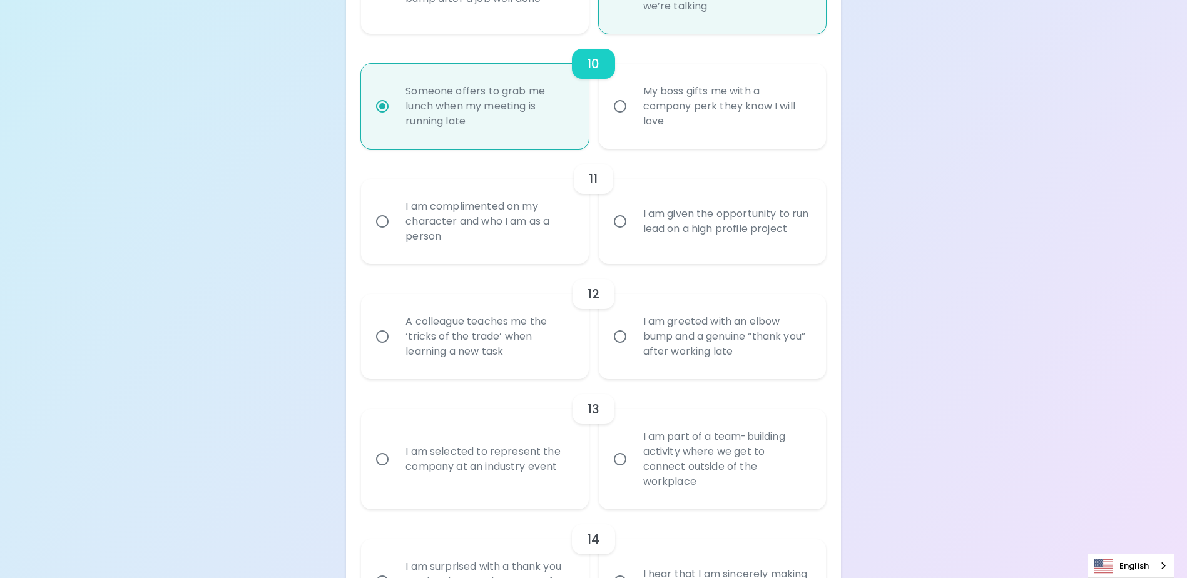
radio input "true"
drag, startPoint x: 464, startPoint y: 257, endPoint x: 402, endPoint y: 219, distance: 72.5
click at [402, 219] on div "I am complimented on my character and who I am as a person" at bounding box center [489, 221] width 186 height 75
drag, startPoint x: 695, startPoint y: 260, endPoint x: 621, endPoint y: 218, distance: 85.2
click at [621, 218] on label "I am given the opportunity to run lead on a high profile project" at bounding box center [705, 221] width 227 height 85
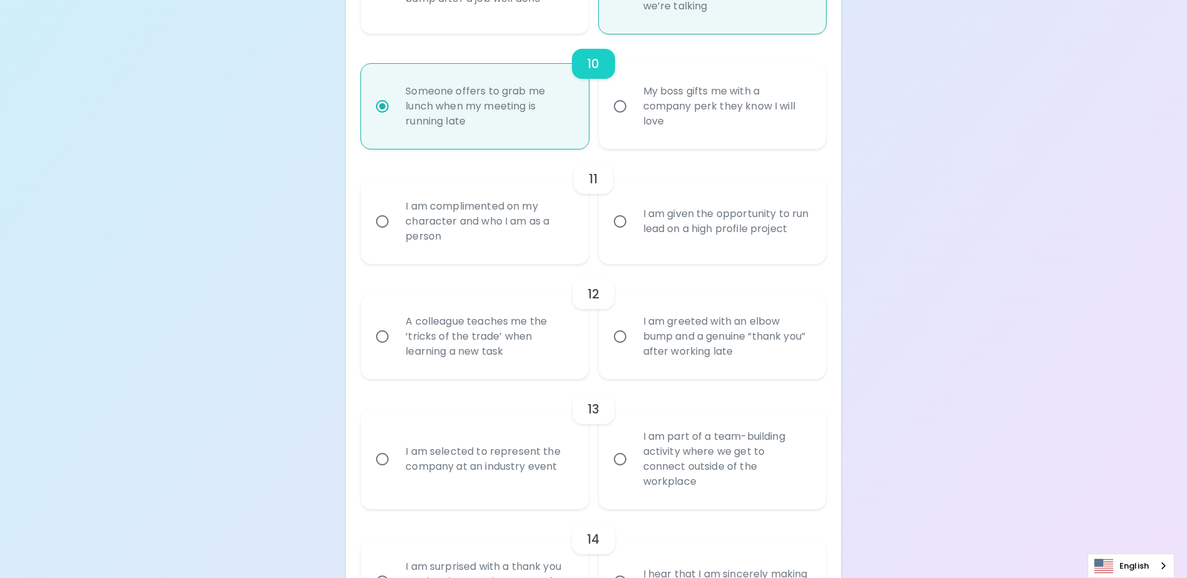
click at [446, 232] on div "I am complimented on my character and who I am as a person" at bounding box center [489, 221] width 186 height 75
click at [396, 232] on input "I am complimented on my character and who I am as a person" at bounding box center [382, 221] width 26 height 26
radio input "false"
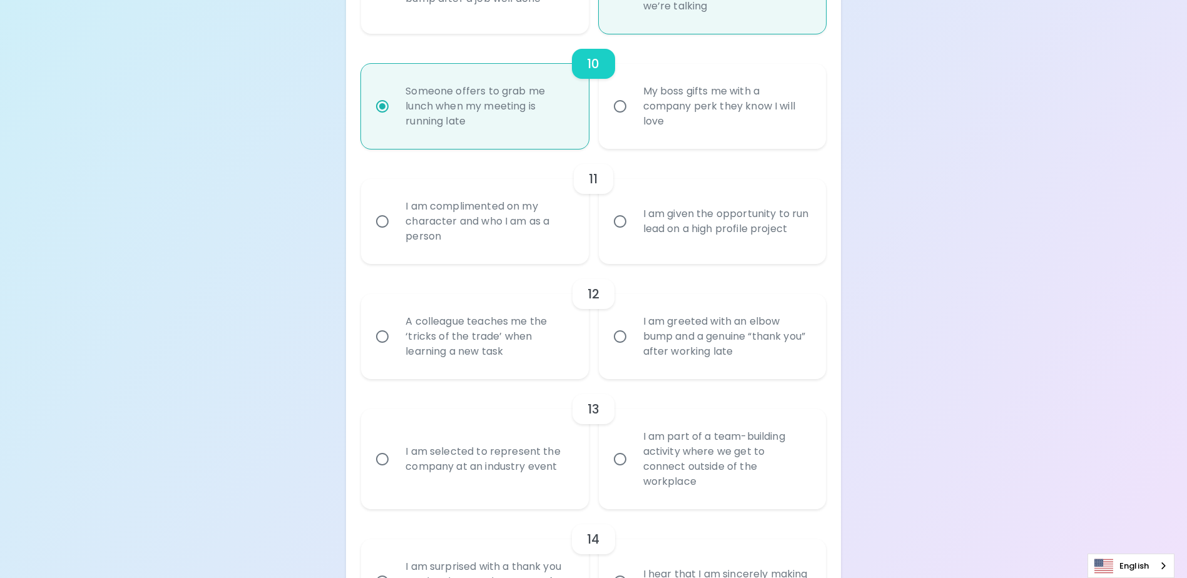
radio input "false"
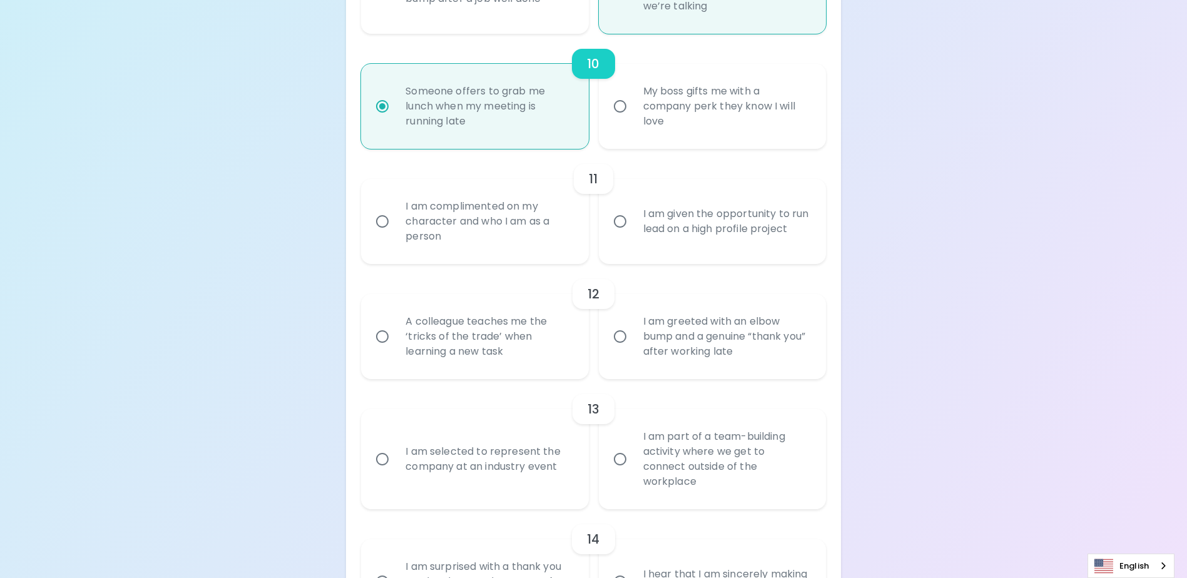
radio input "false"
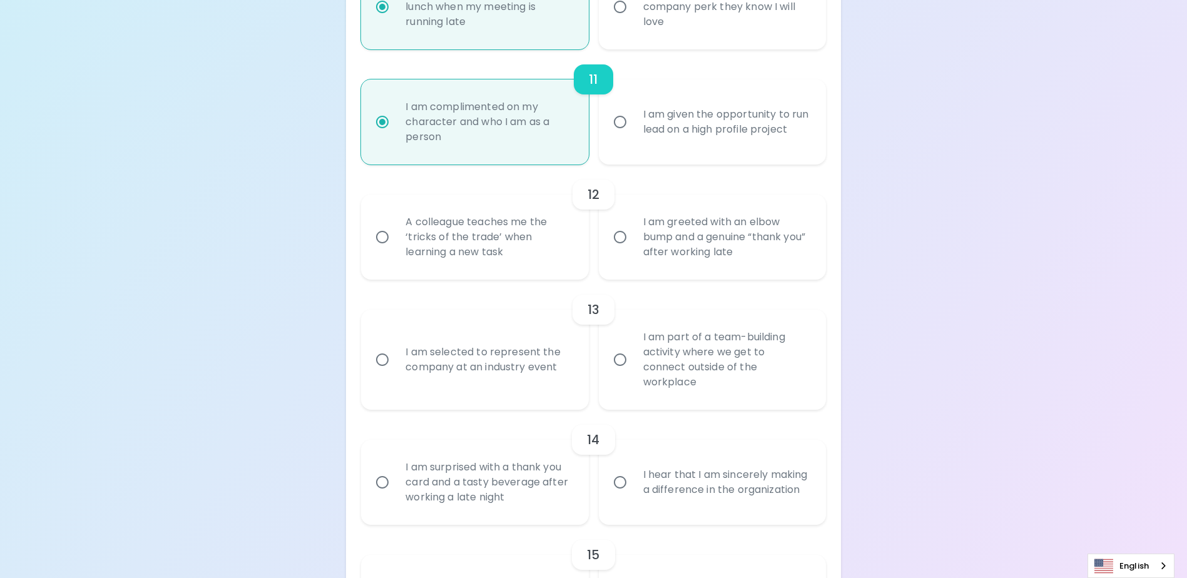
scroll to position [1403, 0]
radio input "true"
drag, startPoint x: 521, startPoint y: 281, endPoint x: 400, endPoint y: 237, distance: 129.3
click at [400, 237] on div "A colleague teaches me the ‘tricks of the trade’ when learning a new task" at bounding box center [489, 236] width 186 height 75
drag, startPoint x: 763, startPoint y: 274, endPoint x: 633, endPoint y: 238, distance: 134.4
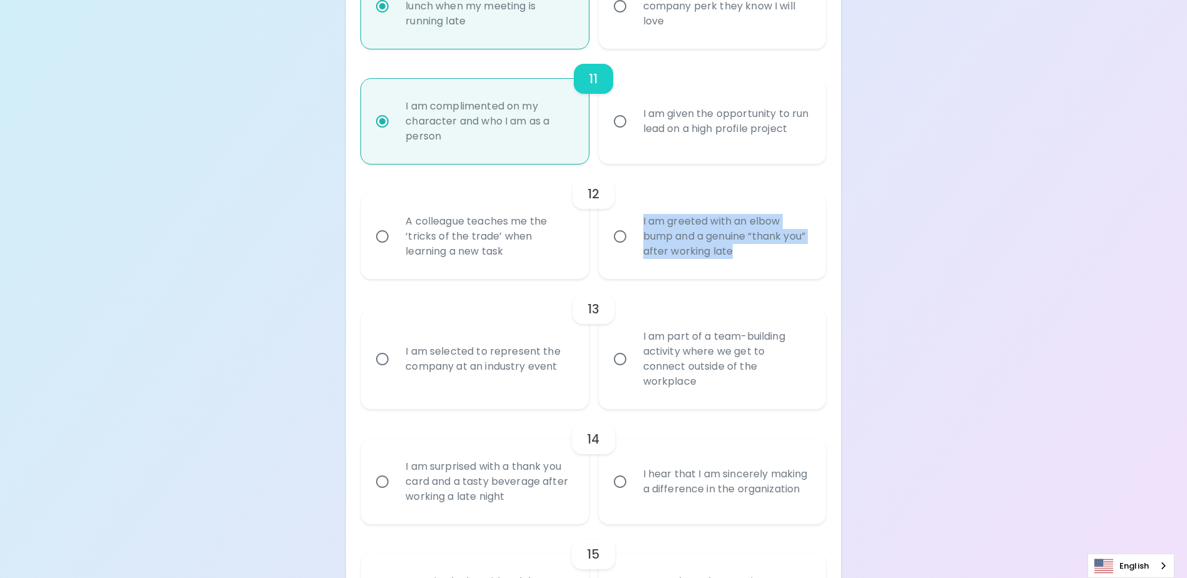
click at [633, 238] on div "I am greeted with an elbow bump and a genuine “thank you” after working late" at bounding box center [726, 236] width 186 height 75
click at [476, 264] on div "A colleague teaches me the ‘tricks of the trade’ when learning a new task" at bounding box center [489, 236] width 186 height 75
click at [396, 250] on input "A colleague teaches me the ‘tricks of the trade’ when learning a new task" at bounding box center [382, 236] width 26 height 26
radio input "false"
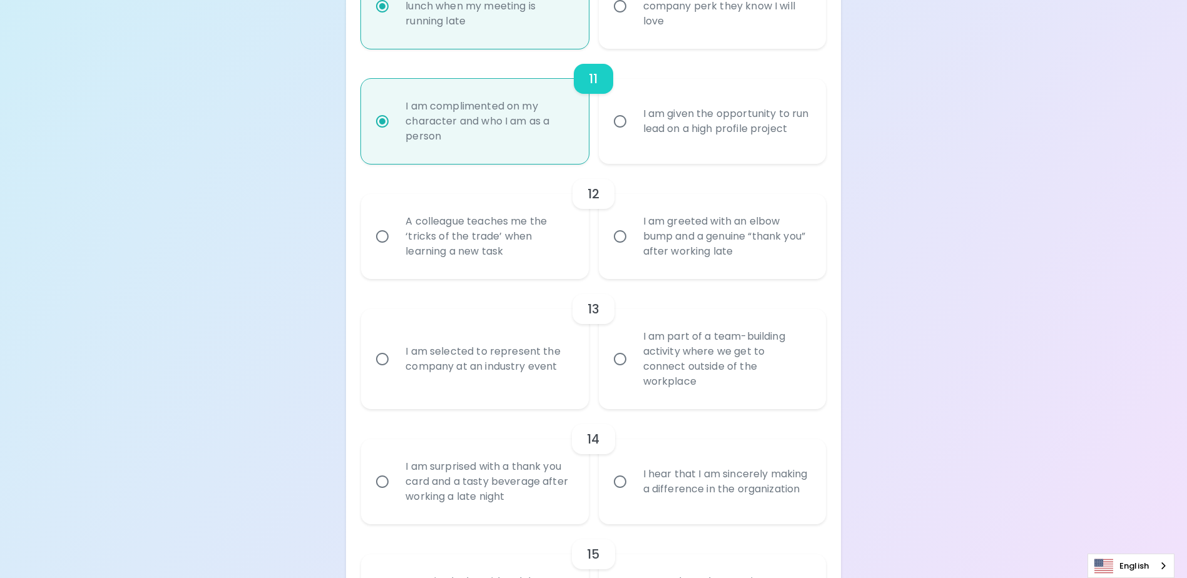
radio input "false"
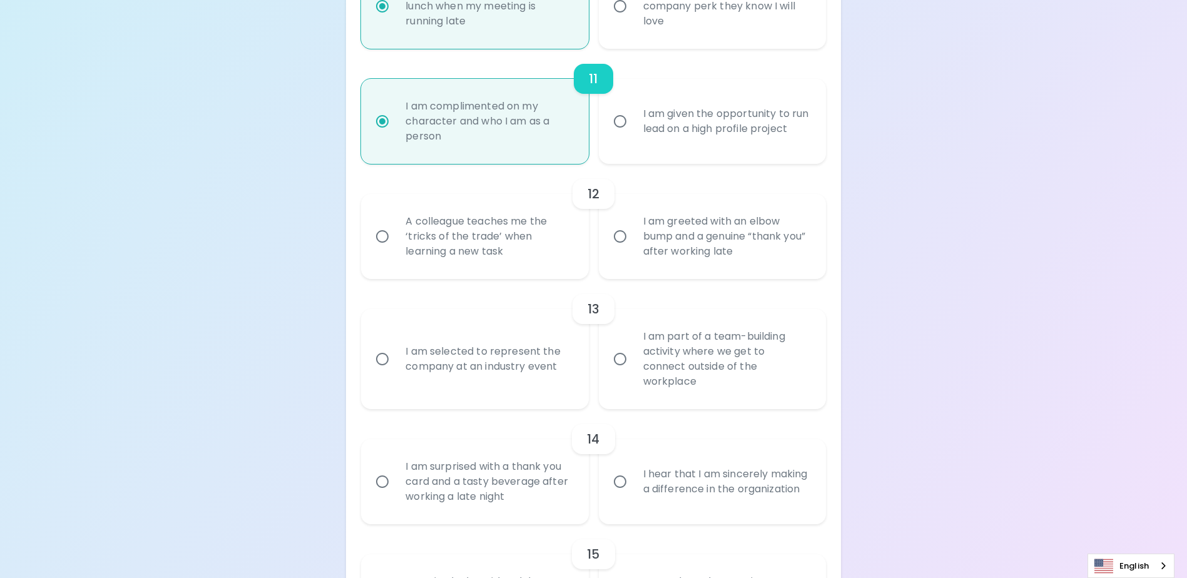
radio input "false"
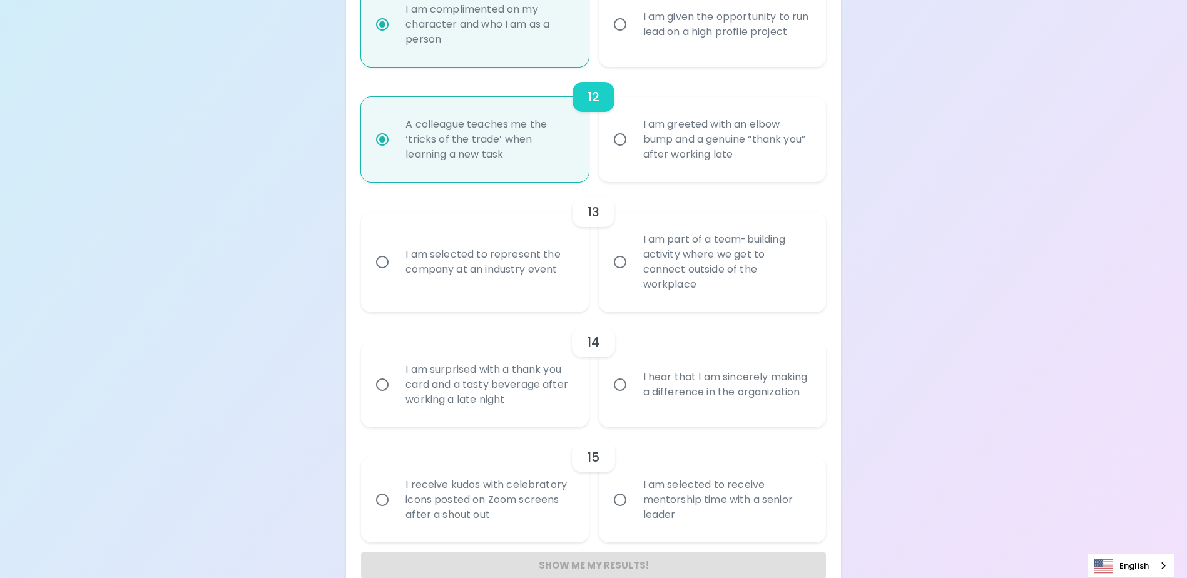
scroll to position [1503, 0]
radio input "true"
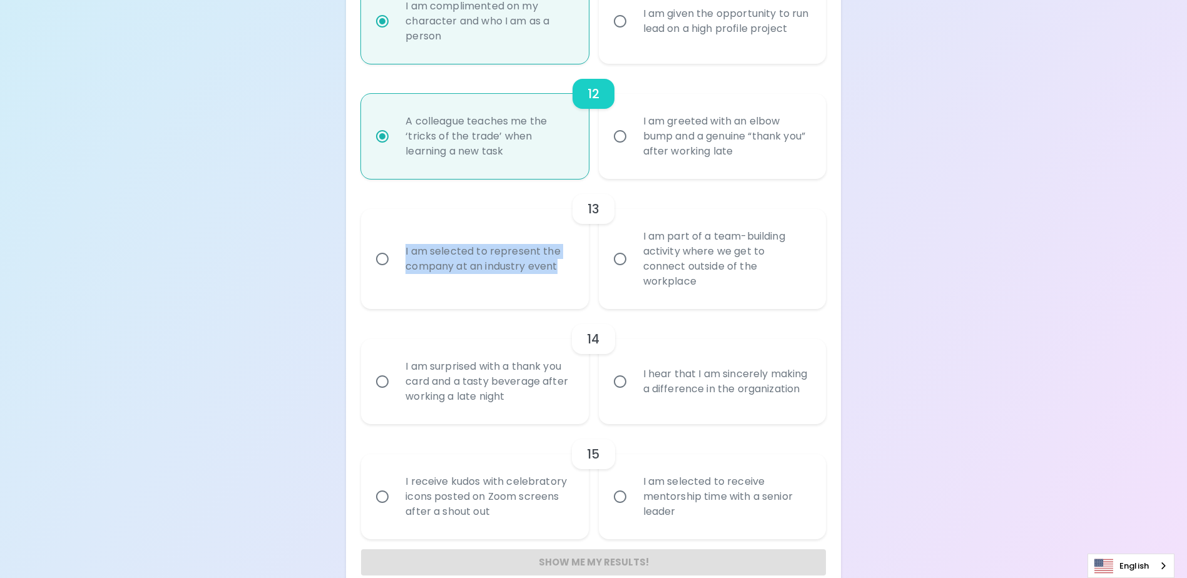
drag, startPoint x: 560, startPoint y: 286, endPoint x: 401, endPoint y: 265, distance: 160.4
click at [401, 265] on div "I am selected to represent the company at an industry event" at bounding box center [489, 259] width 186 height 60
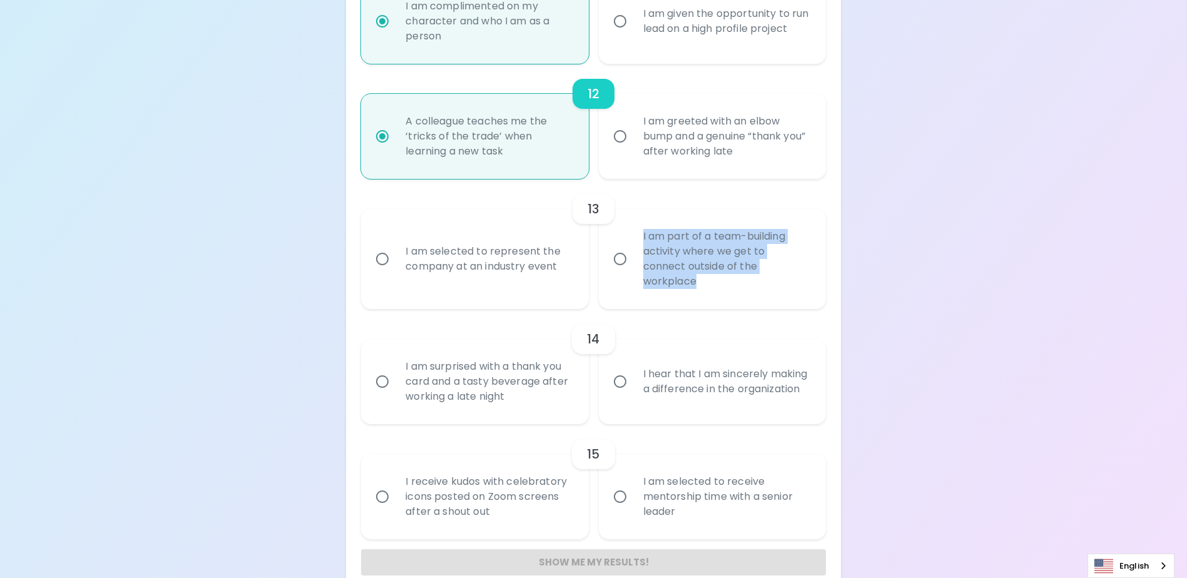
drag, startPoint x: 785, startPoint y: 287, endPoint x: 635, endPoint y: 252, distance: 154.7
click at [635, 252] on div "I am part of a team-building activity where we get to connect outside of the wo…" at bounding box center [726, 259] width 186 height 90
click at [619, 272] on input "I am part of a team-building activity where we get to connect outside of the wo…" at bounding box center [620, 259] width 26 height 26
radio input "false"
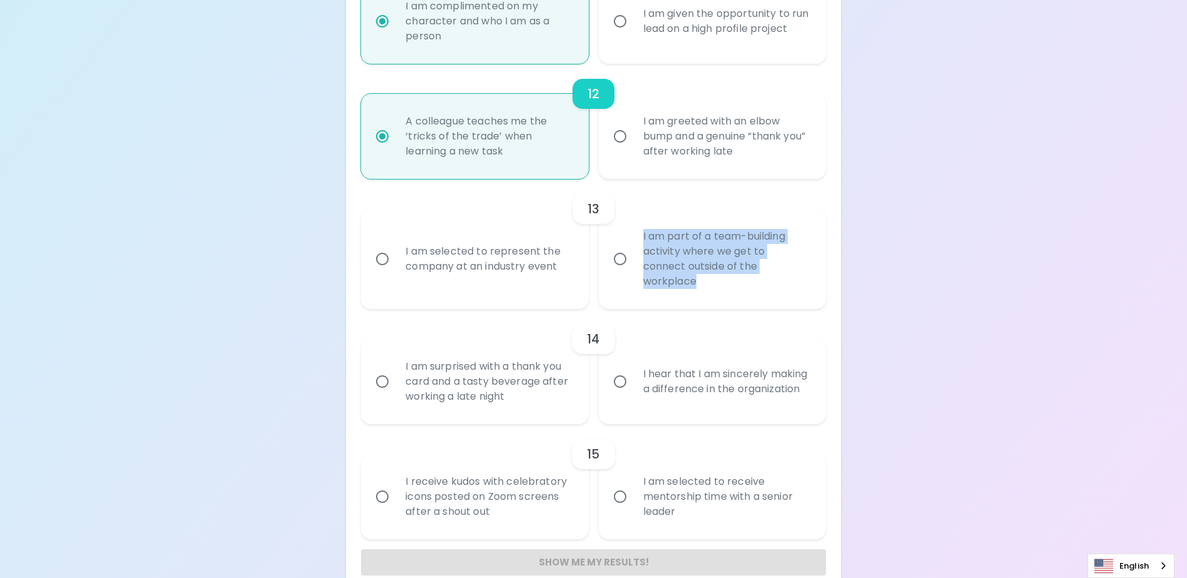
radio input "false"
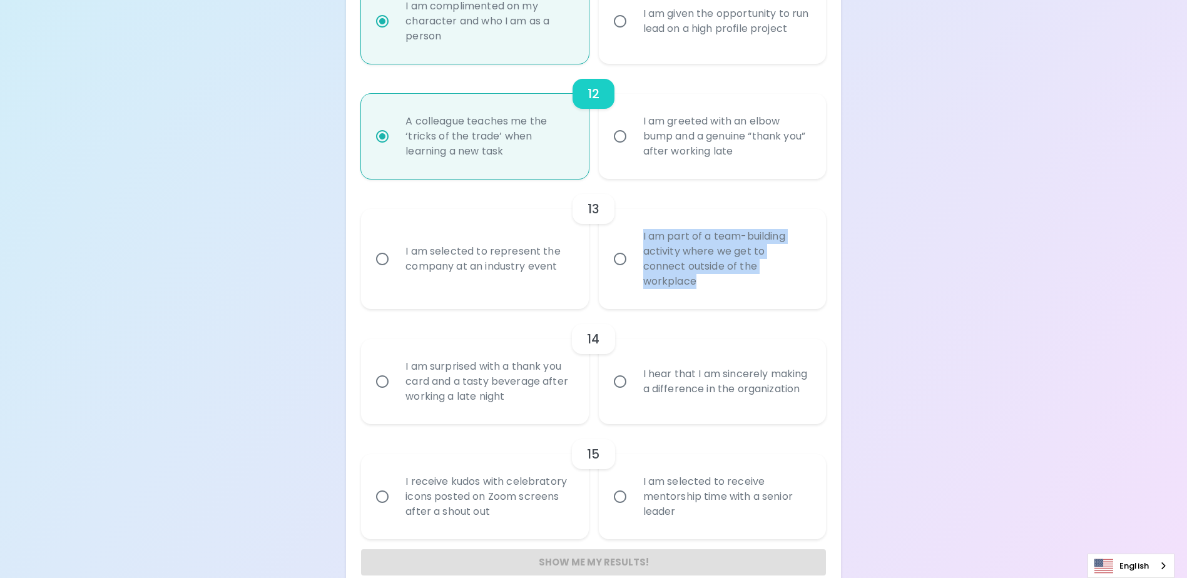
radio input "false"
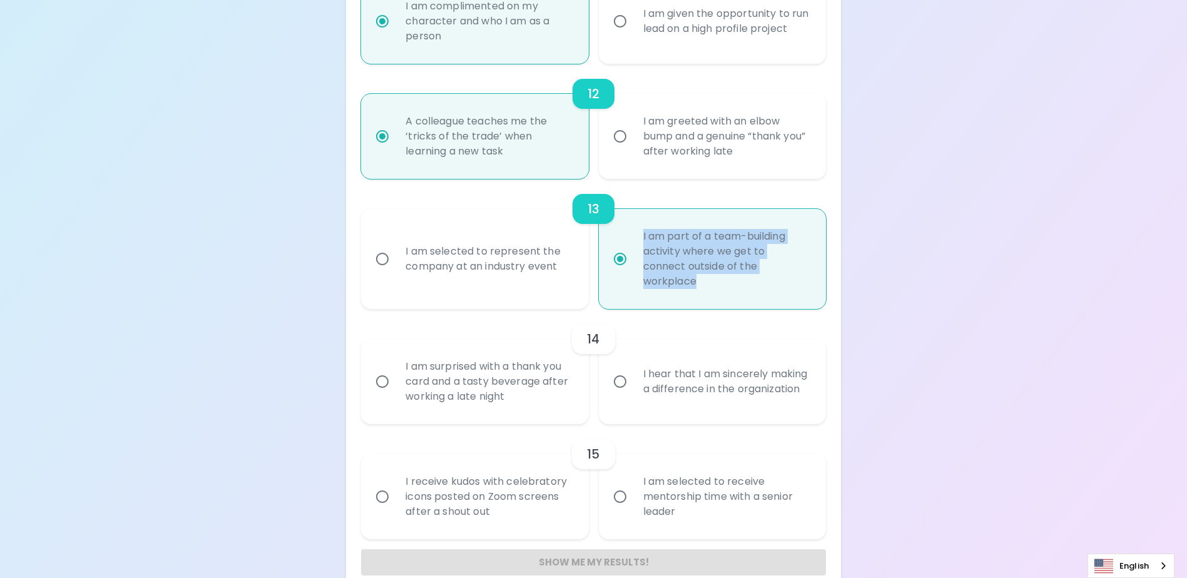
scroll to position [1525, 0]
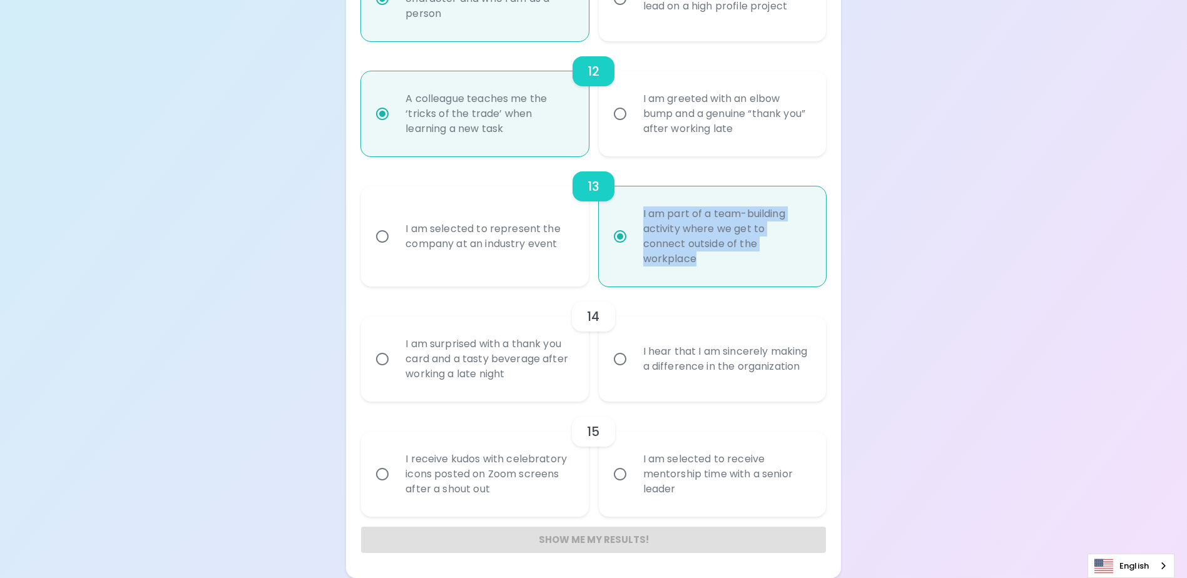
radio input "true"
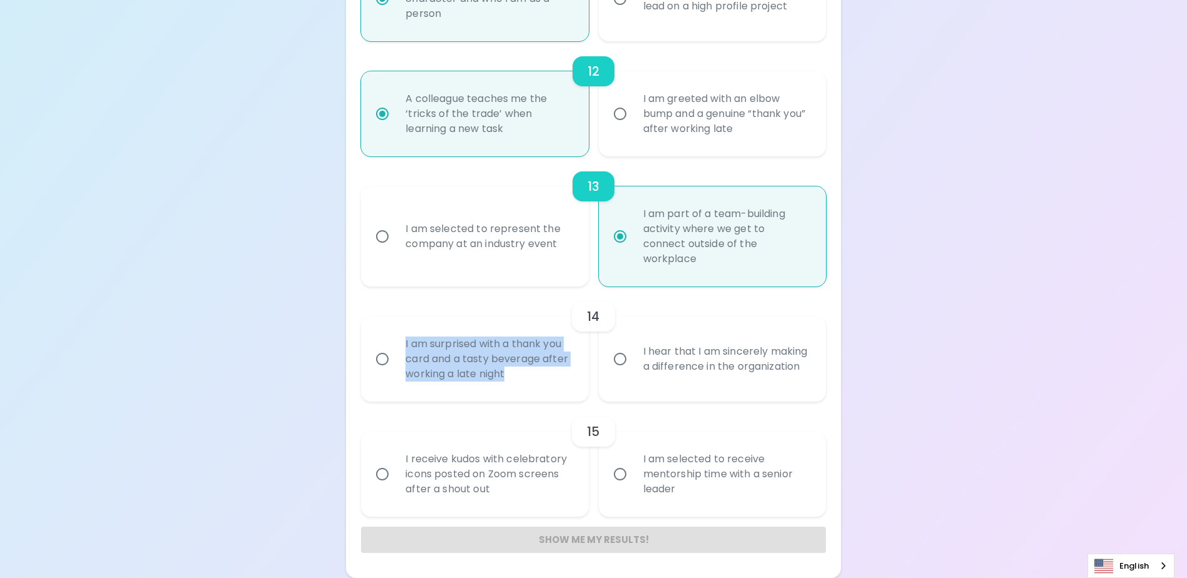
drag, startPoint x: 530, startPoint y: 382, endPoint x: 402, endPoint y: 347, distance: 132.8
click at [402, 347] on div "I am surprised with a thank you card and a tasty beverage after working a late …" at bounding box center [489, 359] width 186 height 75
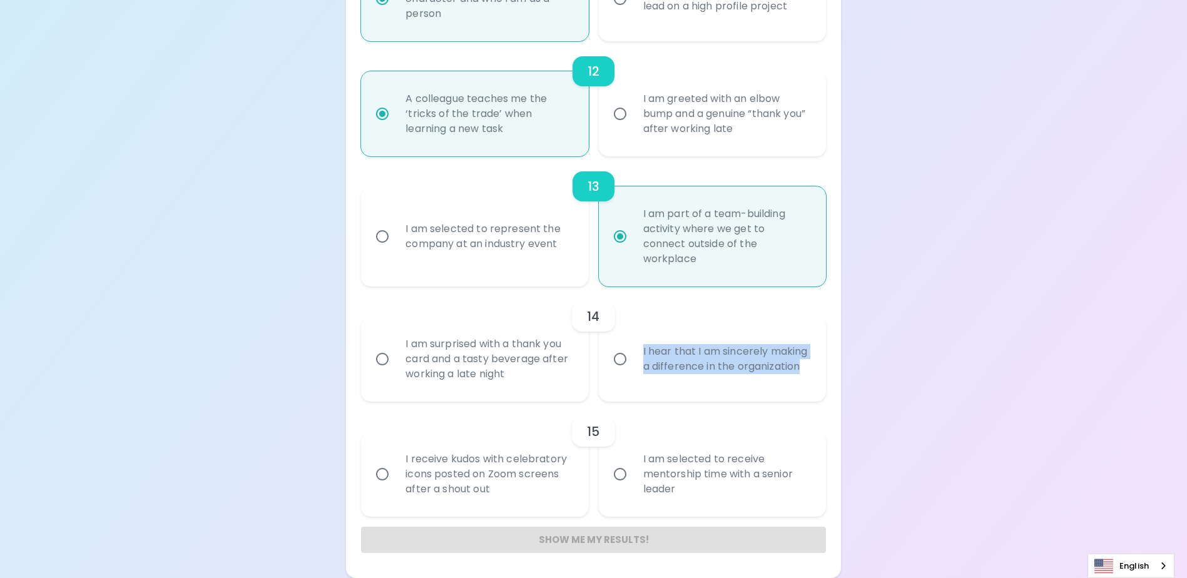
drag, startPoint x: 710, startPoint y: 379, endPoint x: 632, endPoint y: 339, distance: 87.3
click at [632, 339] on label "I hear that I am sincerely making a difference in the organization" at bounding box center [705, 359] width 227 height 85
click at [522, 362] on div "I am surprised with a thank you card and a tasty beverage after working a late …" at bounding box center [489, 359] width 186 height 75
click at [396, 362] on input "I am surprised with a thank you card and a tasty beverage after working a late …" at bounding box center [382, 359] width 26 height 26
radio input "false"
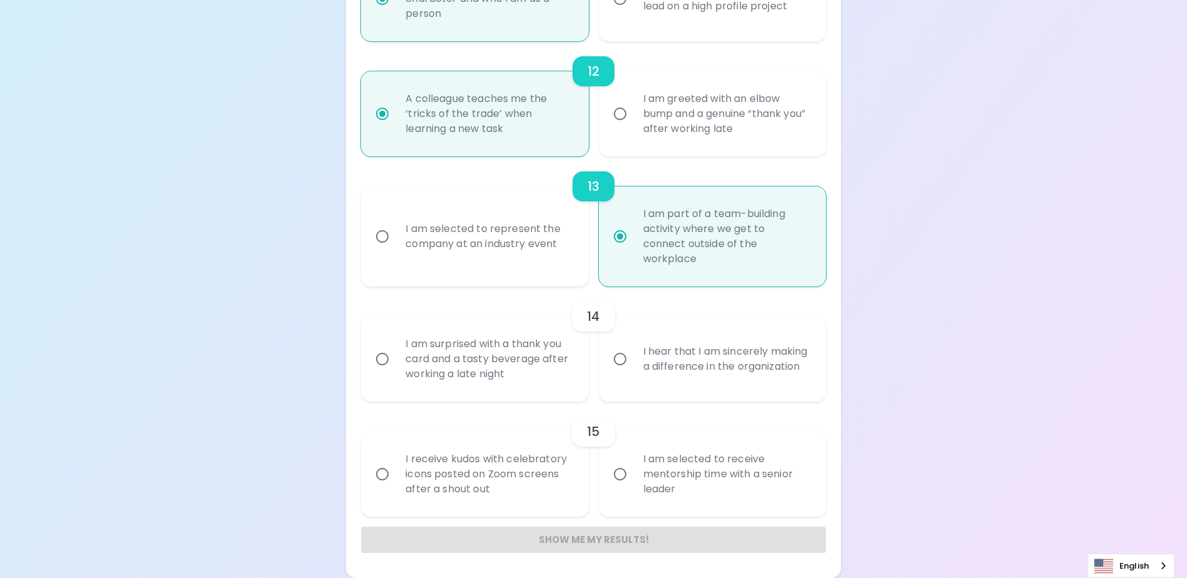
radio input "false"
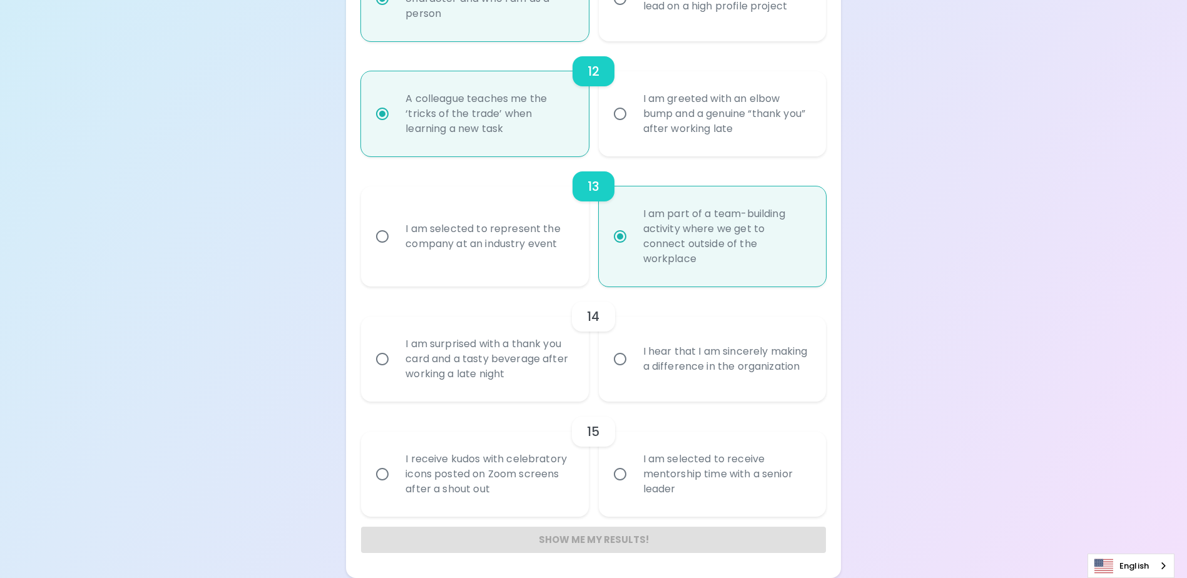
radio input "false"
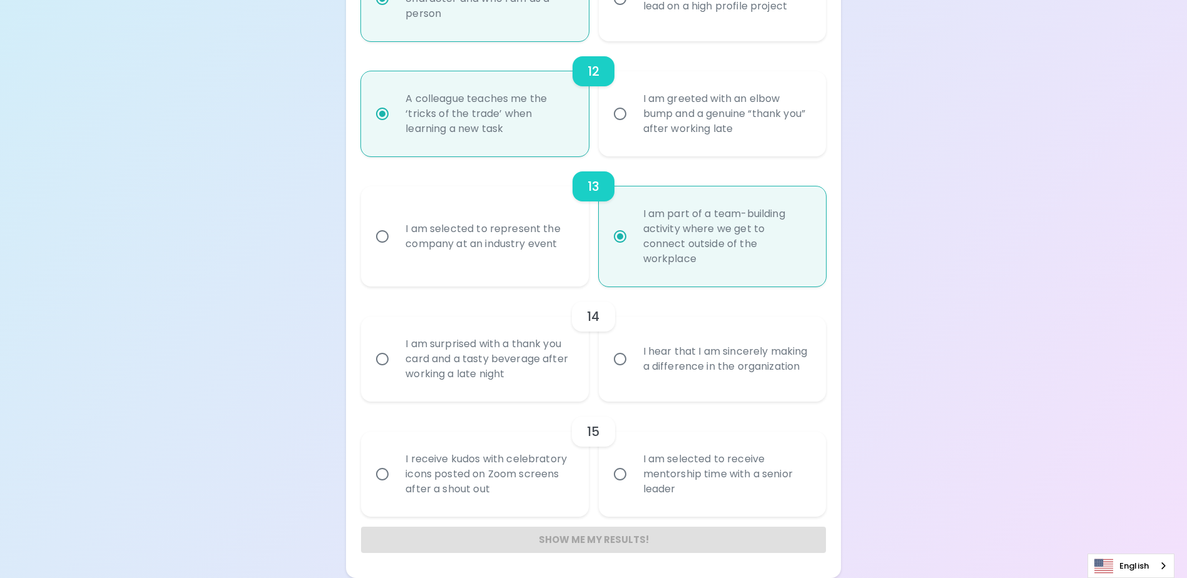
radio input "false"
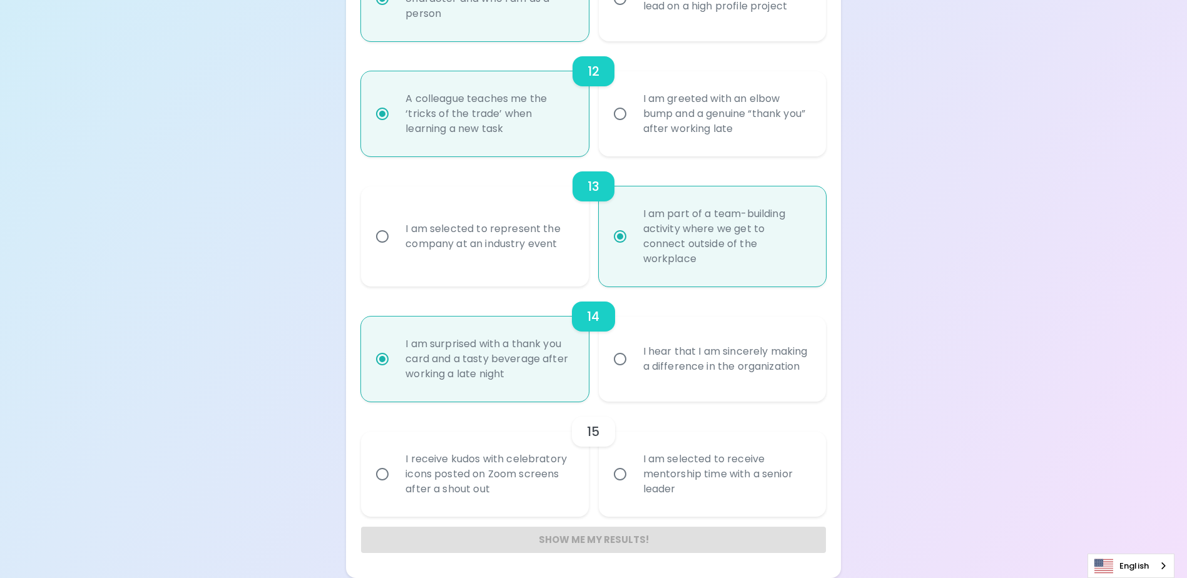
radio input "true"
drag, startPoint x: 496, startPoint y: 488, endPoint x: 398, endPoint y: 450, distance: 104.8
click at [398, 450] on div "I receive kudos with celebratory icons posted on Zoom screens after a shout out" at bounding box center [489, 474] width 186 height 75
drag, startPoint x: 690, startPoint y: 493, endPoint x: 631, endPoint y: 456, distance: 69.1
click at [631, 456] on label "I am selected to receive mentorship time with a senior leader" at bounding box center [705, 474] width 227 height 85
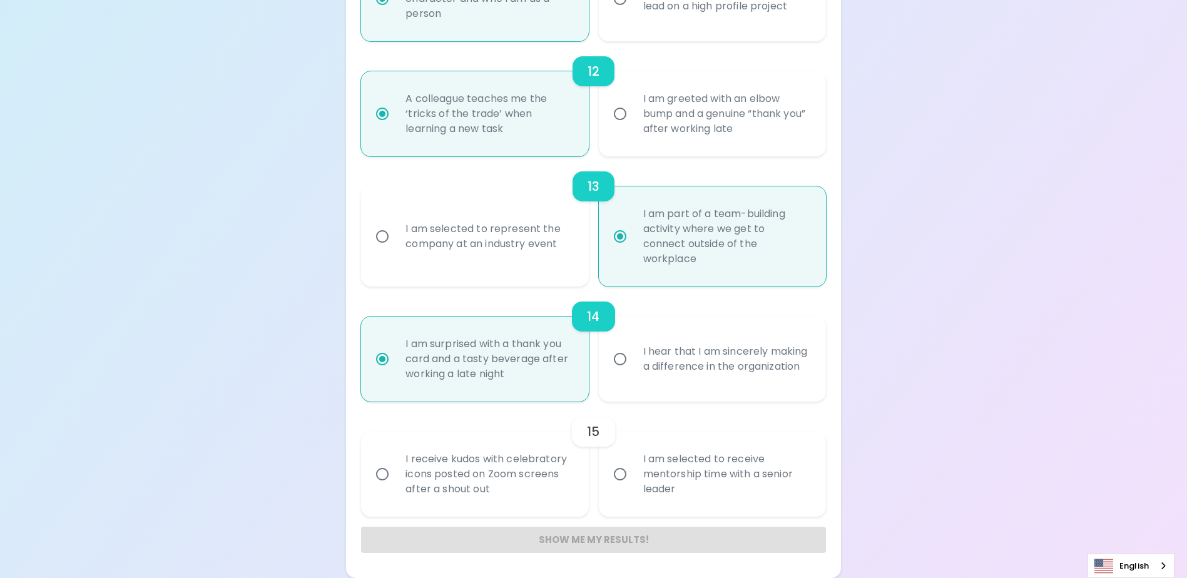
click at [500, 476] on div "I receive kudos with celebratory icons posted on Zoom screens after a shout out" at bounding box center [489, 474] width 186 height 75
click at [396, 476] on input "I receive kudos with celebratory icons posted on Zoom screens after a shout out" at bounding box center [382, 474] width 26 height 26
radio input "false"
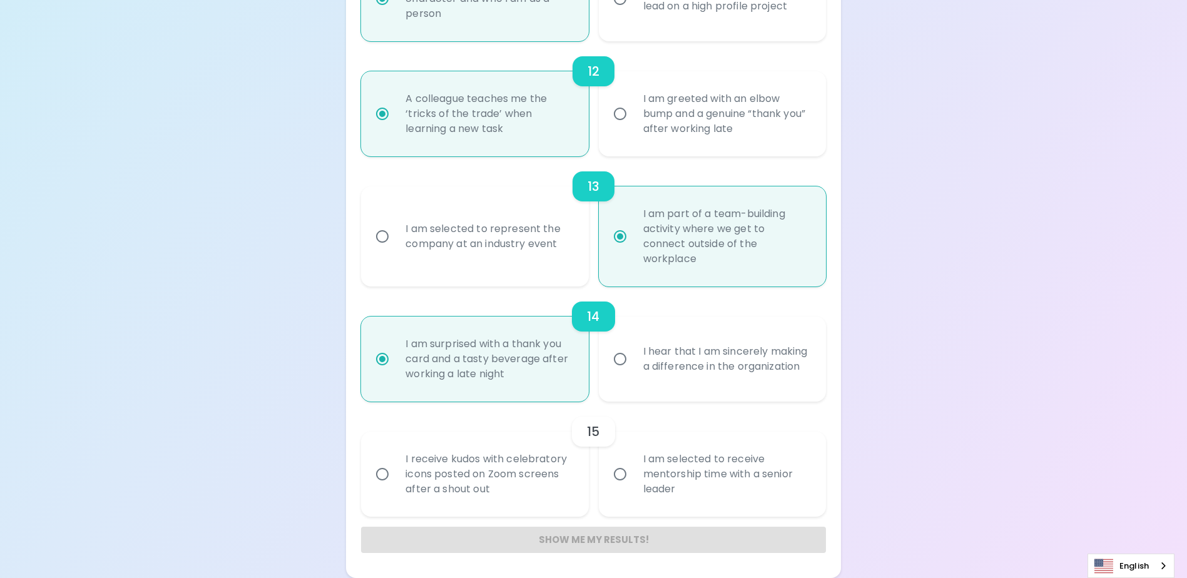
radio input "false"
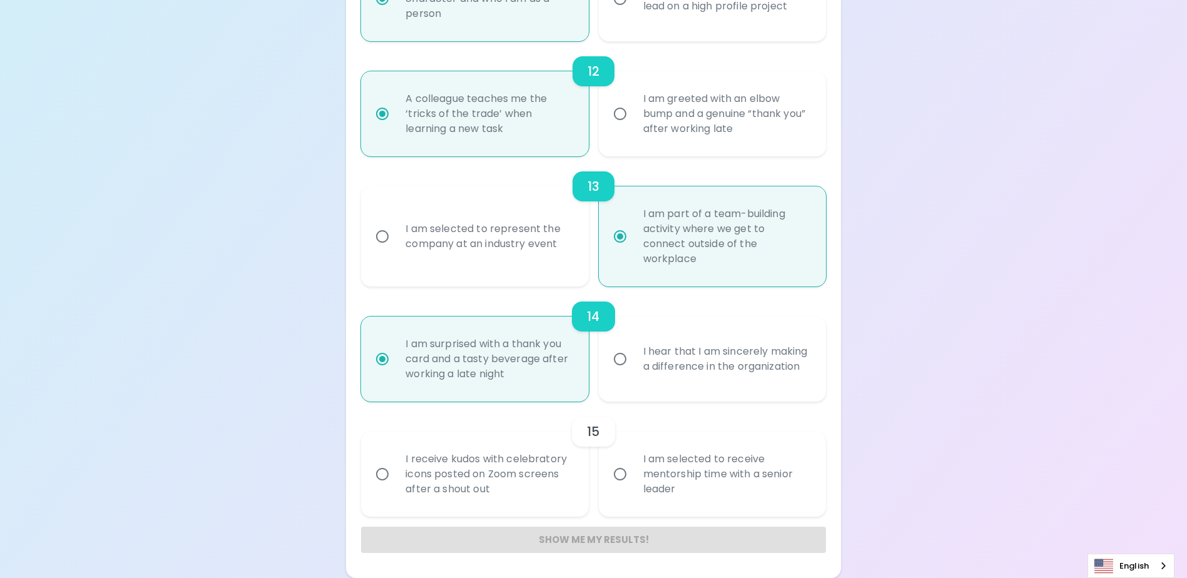
radio input "false"
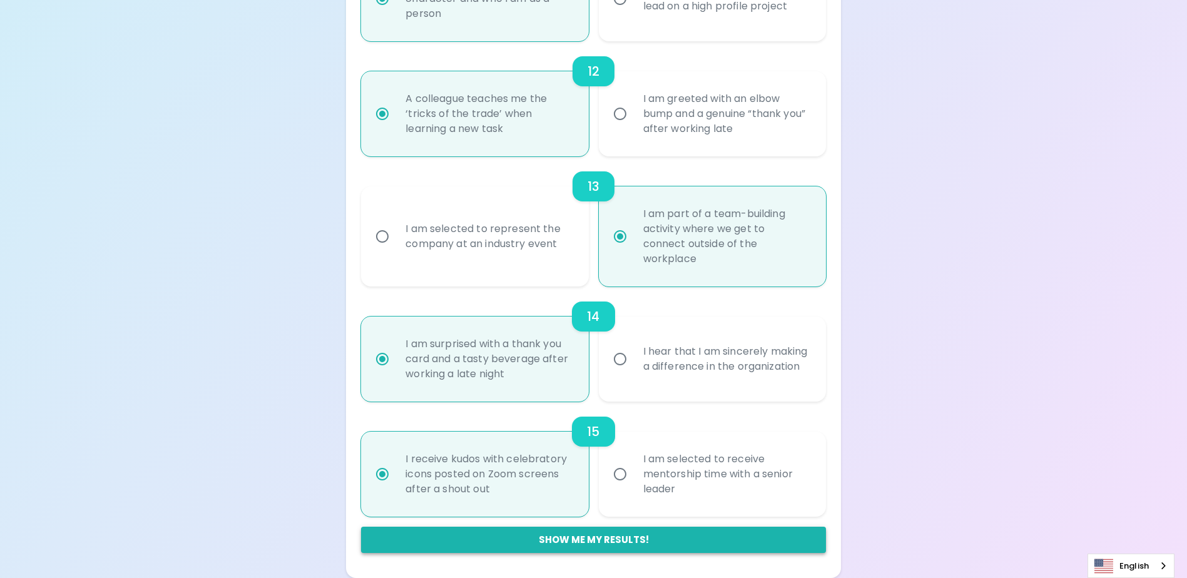
radio input "true"
click at [679, 538] on button "Show me my results!" at bounding box center [593, 540] width 464 height 26
radio input "false"
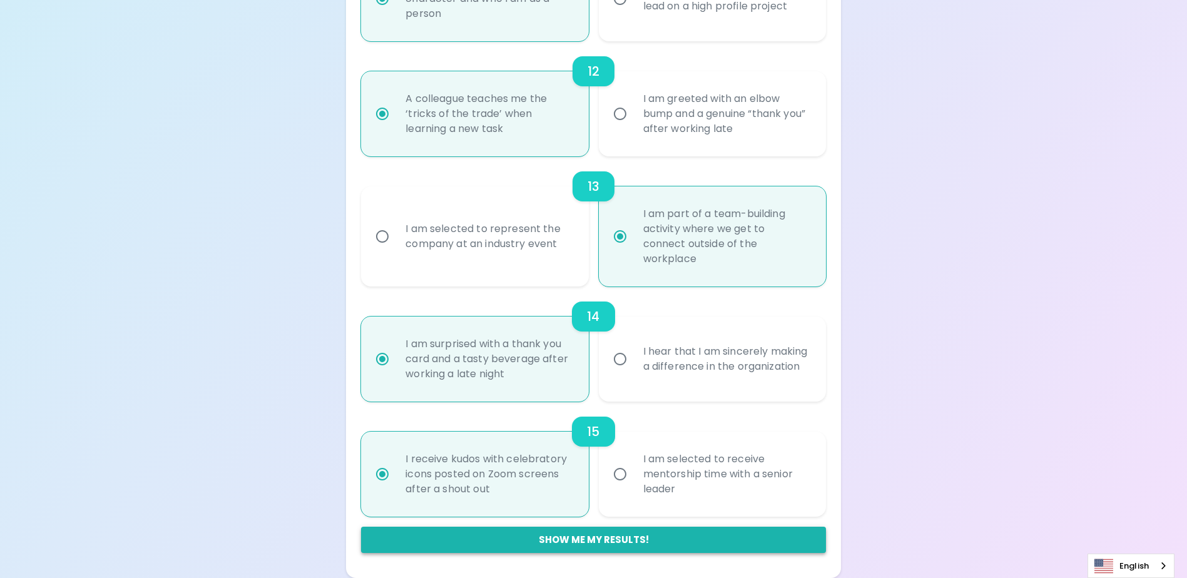
radio input "false"
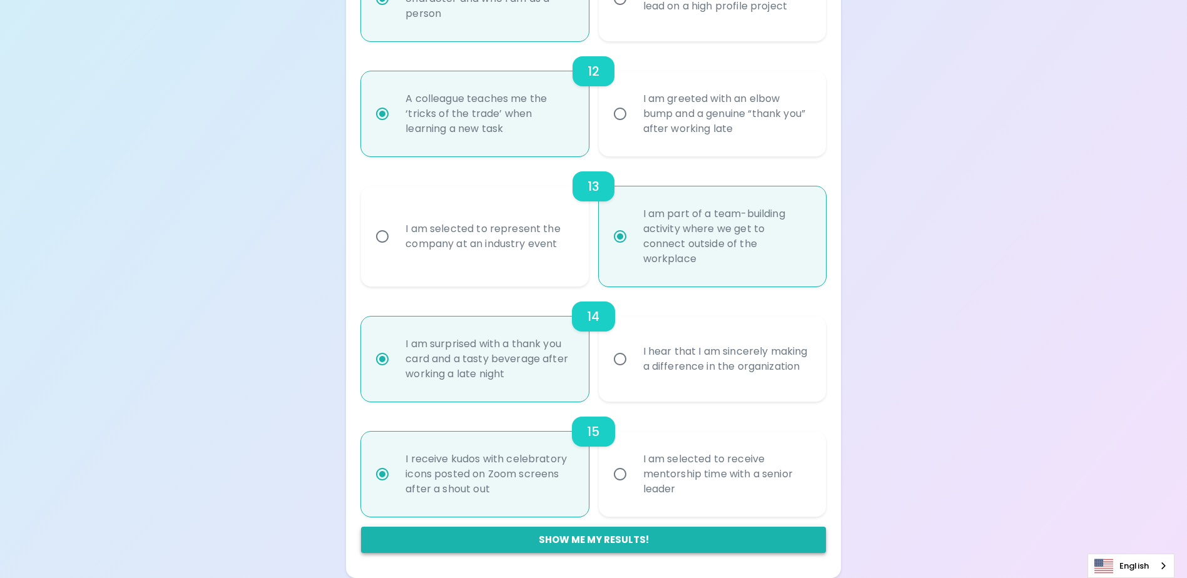
radio input "false"
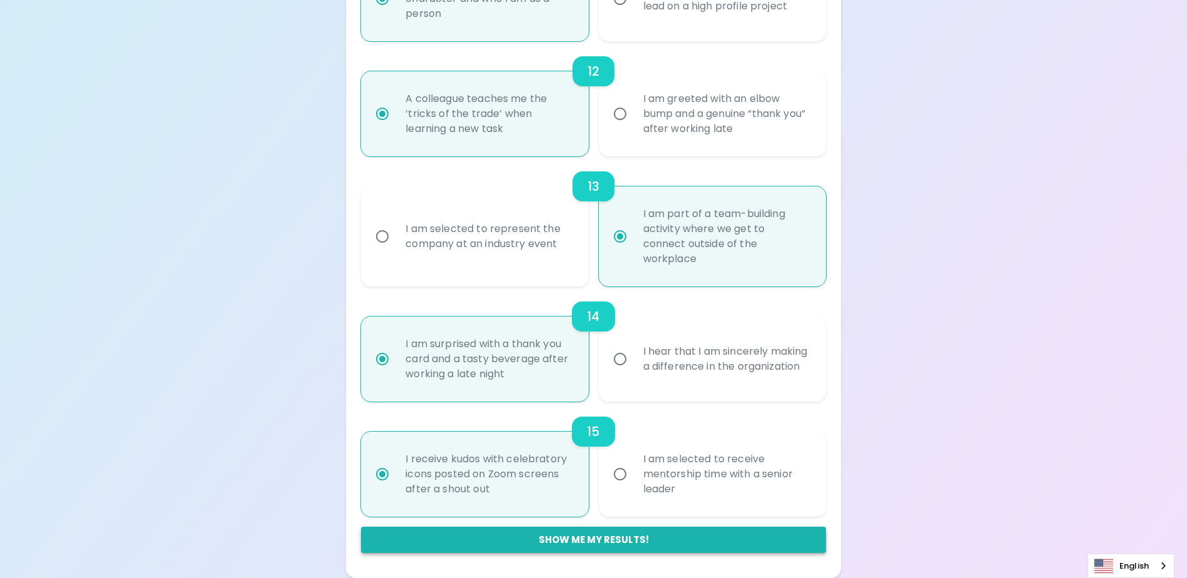
radio input "false"
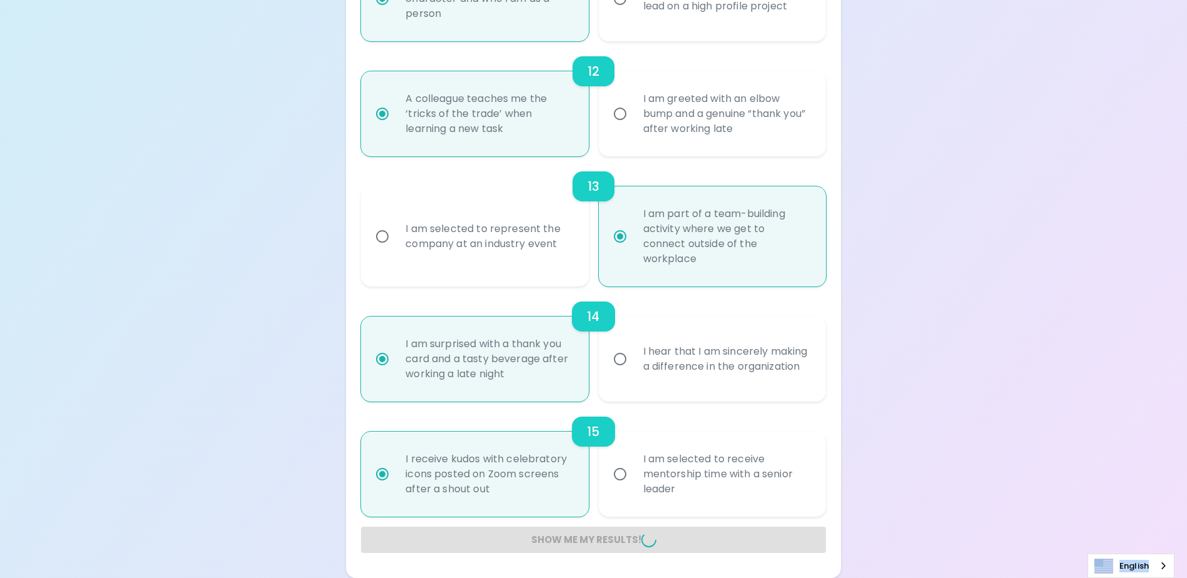
click at [679, 538] on div "Show me my results!" at bounding box center [593, 540] width 464 height 26
radio input "false"
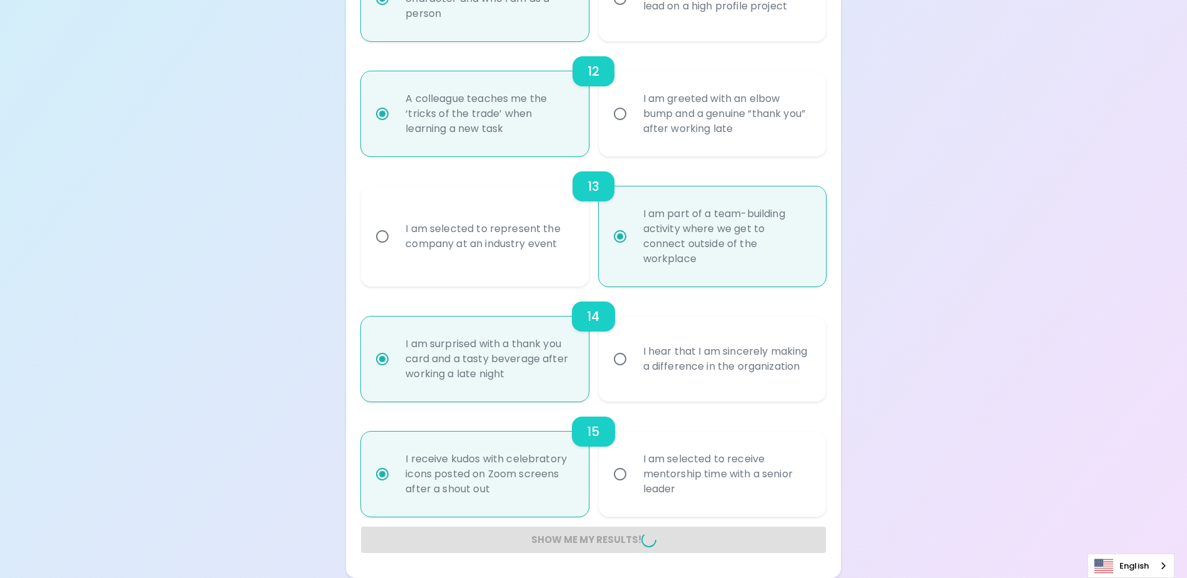
radio input "false"
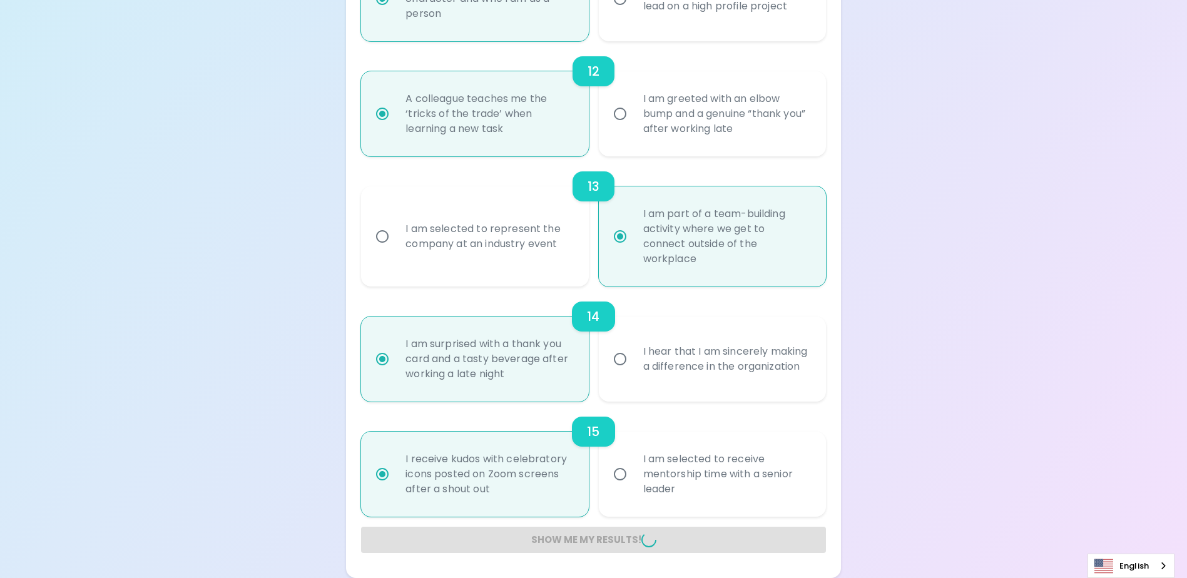
radio input "false"
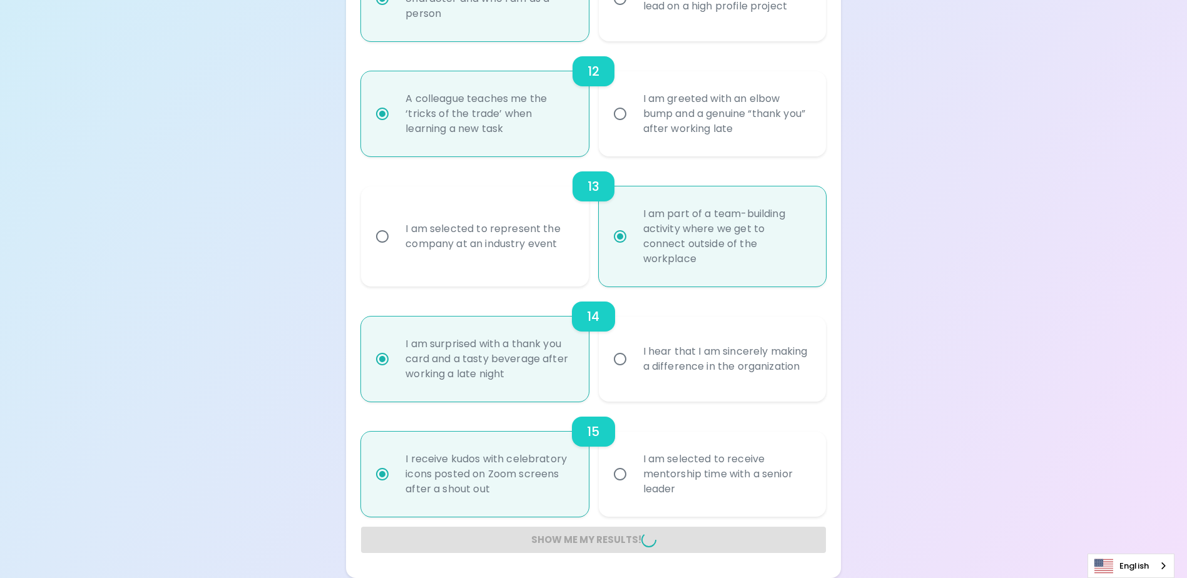
radio input "false"
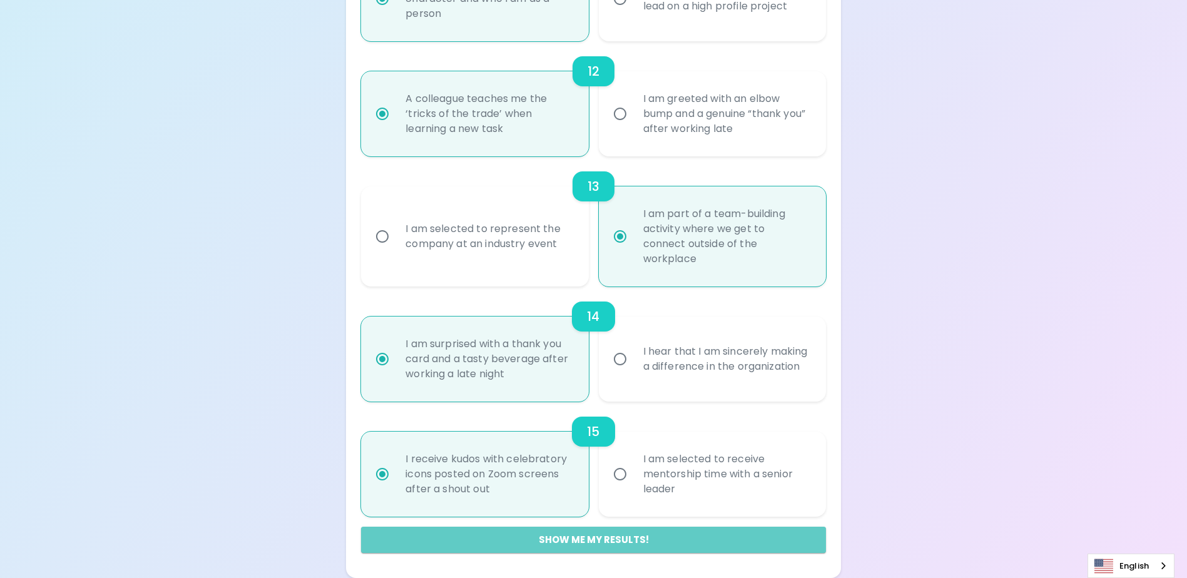
scroll to position [210, 0]
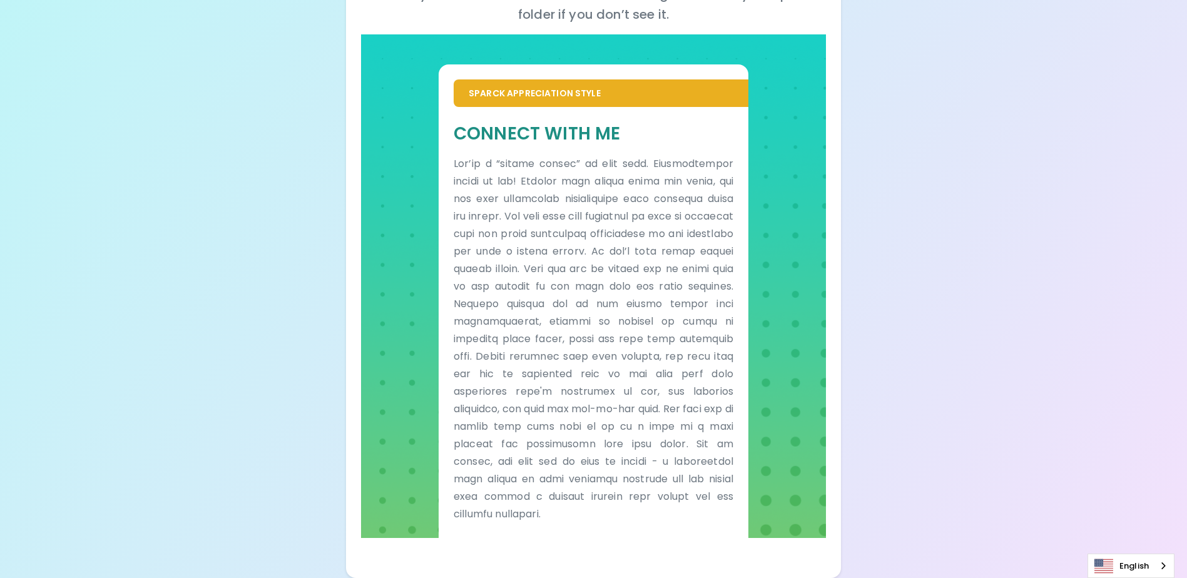
drag, startPoint x: 679, startPoint y: 538, endPoint x: 793, endPoint y: 433, distance: 154.6
